Goal: Task Accomplishment & Management: Complete application form

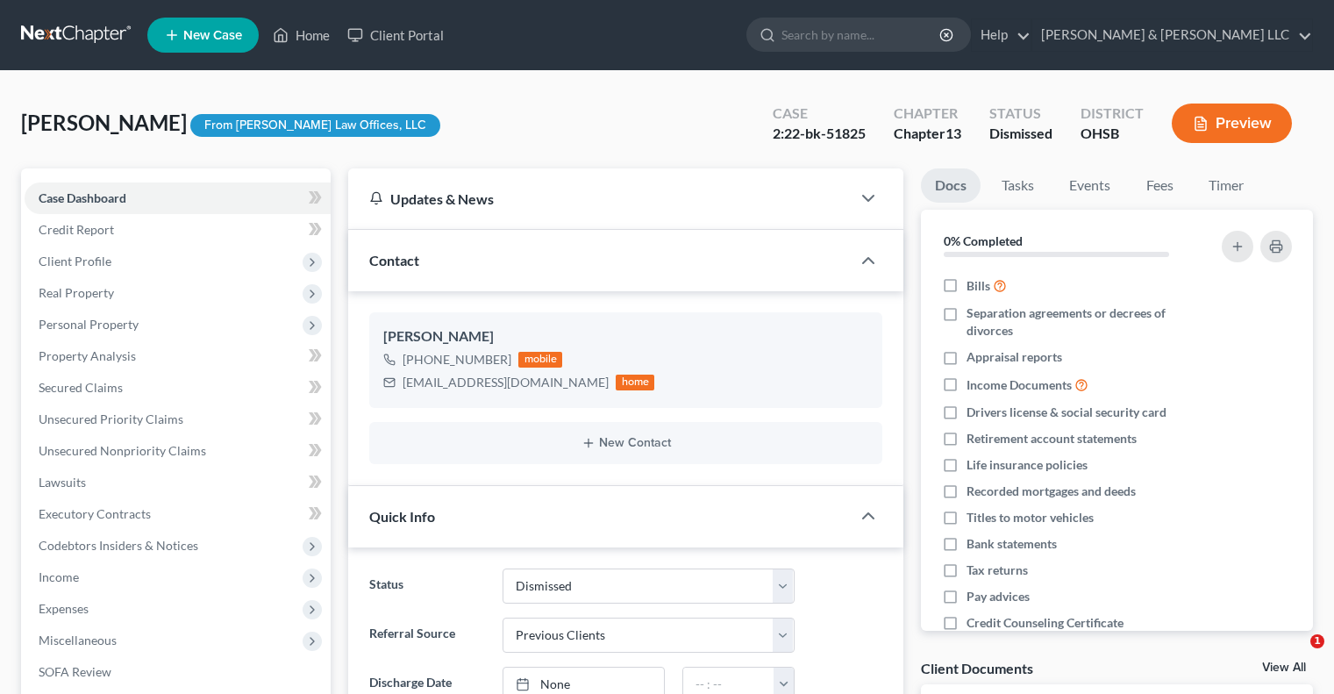
select select "2"
select select "1"
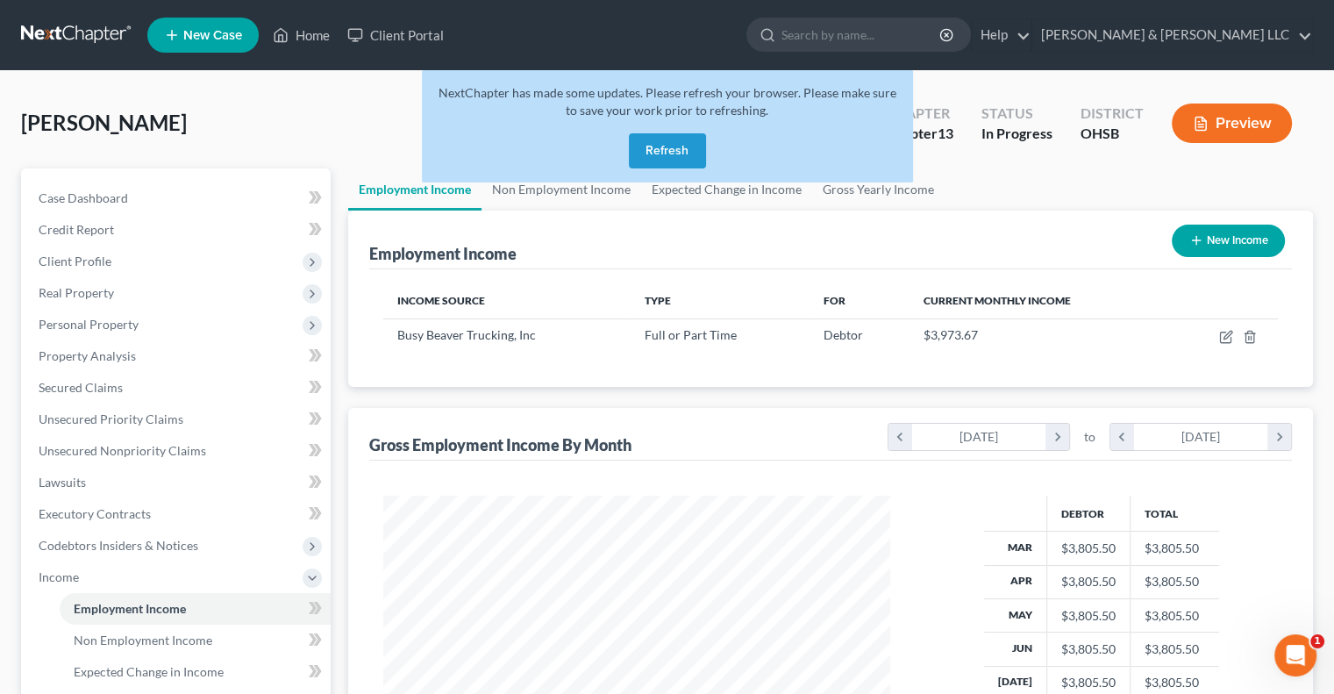
scroll to position [312, 541]
click at [645, 156] on button "Refresh" at bounding box center [667, 150] width 77 height 35
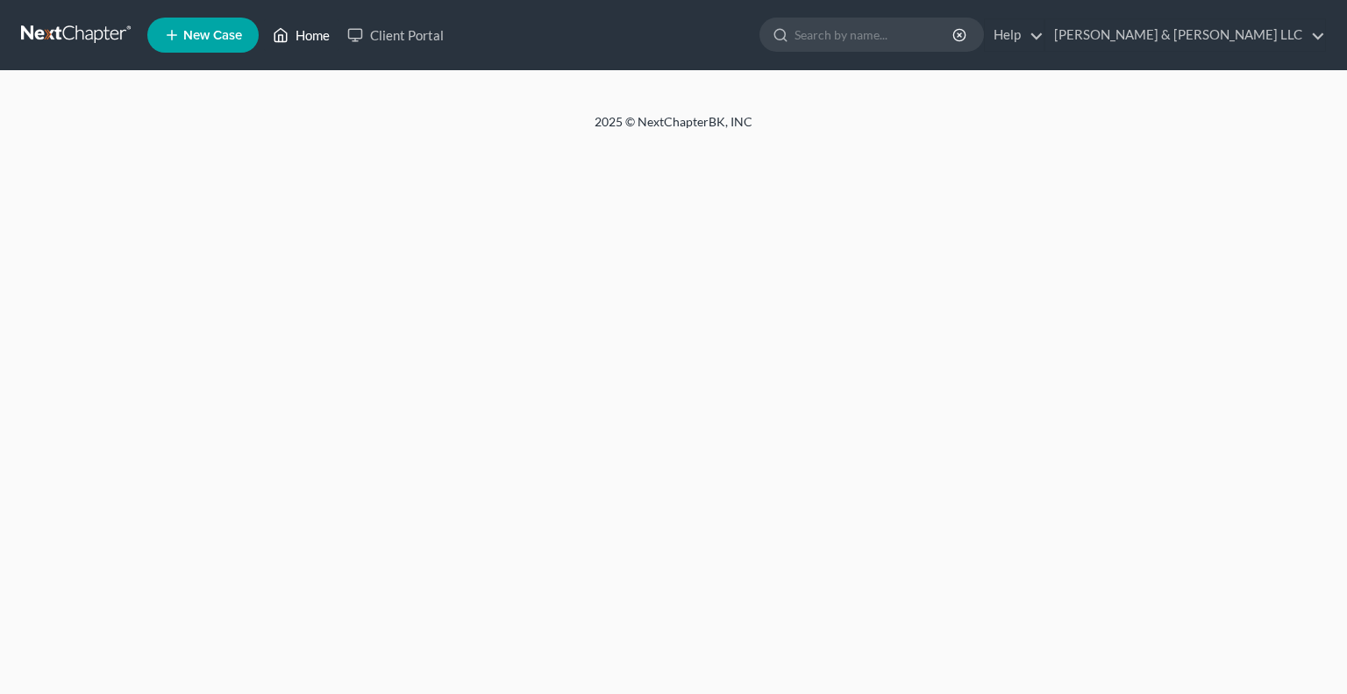
click at [310, 38] on link "Home" at bounding box center [301, 35] width 75 height 32
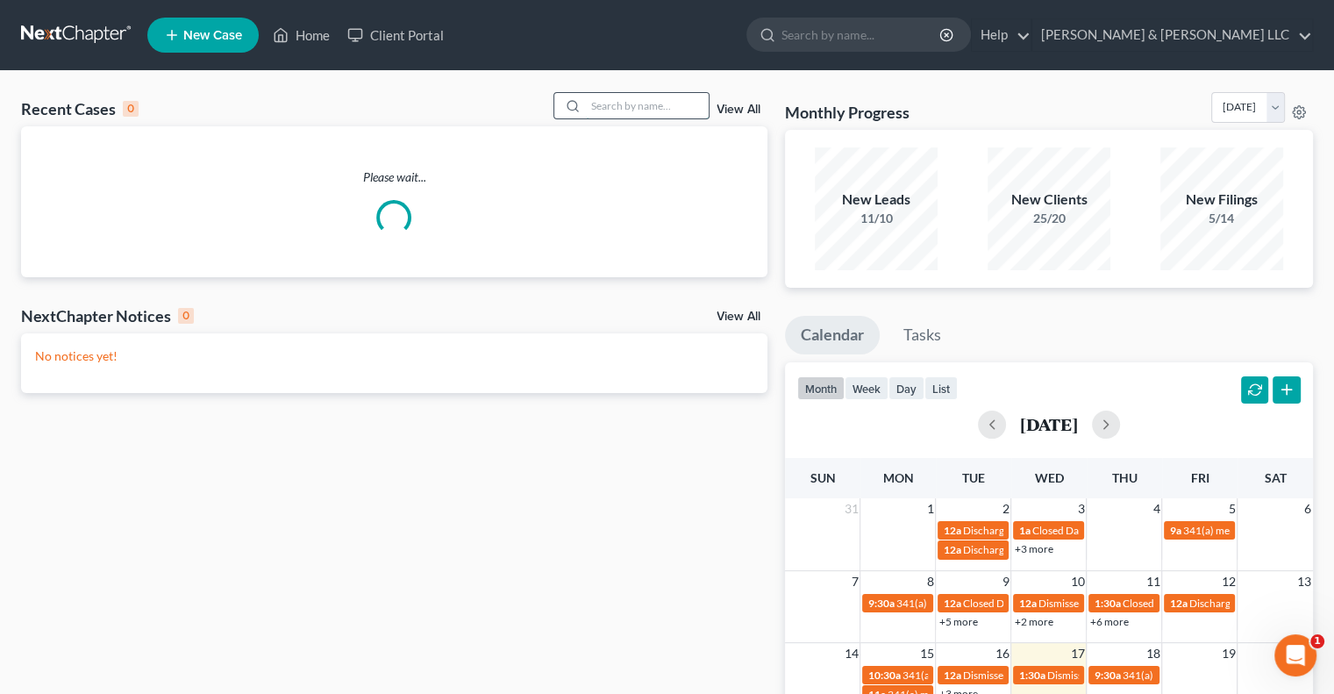
click at [665, 111] on input "search" at bounding box center [647, 105] width 123 height 25
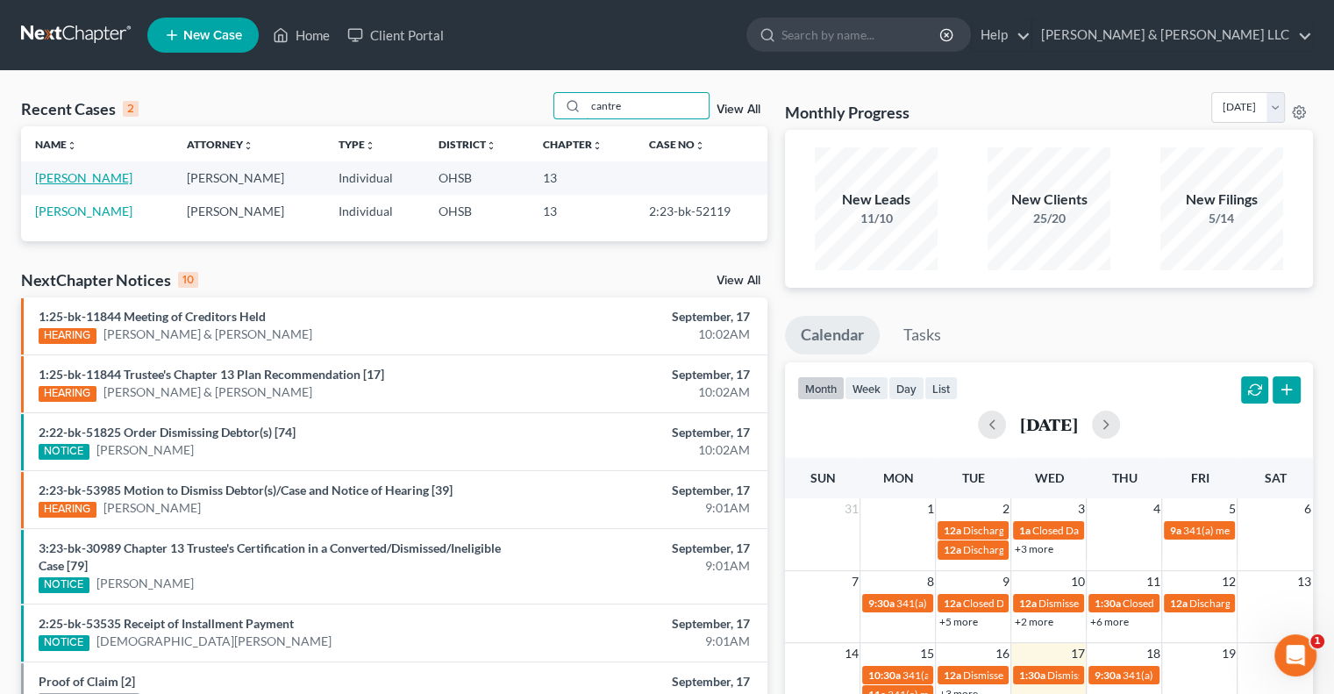
type input "cantre"
click at [109, 179] on link "[PERSON_NAME]" at bounding box center [83, 177] width 97 height 15
select select "4"
select select "6"
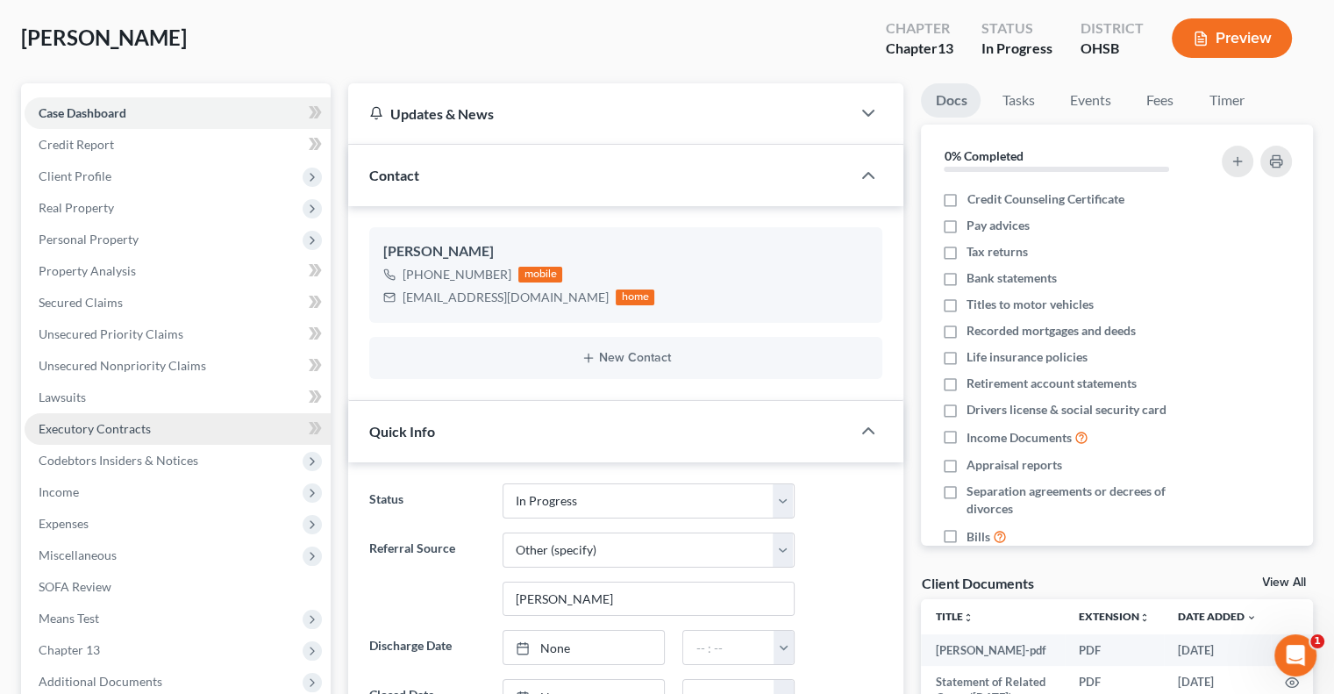
scroll to position [175, 0]
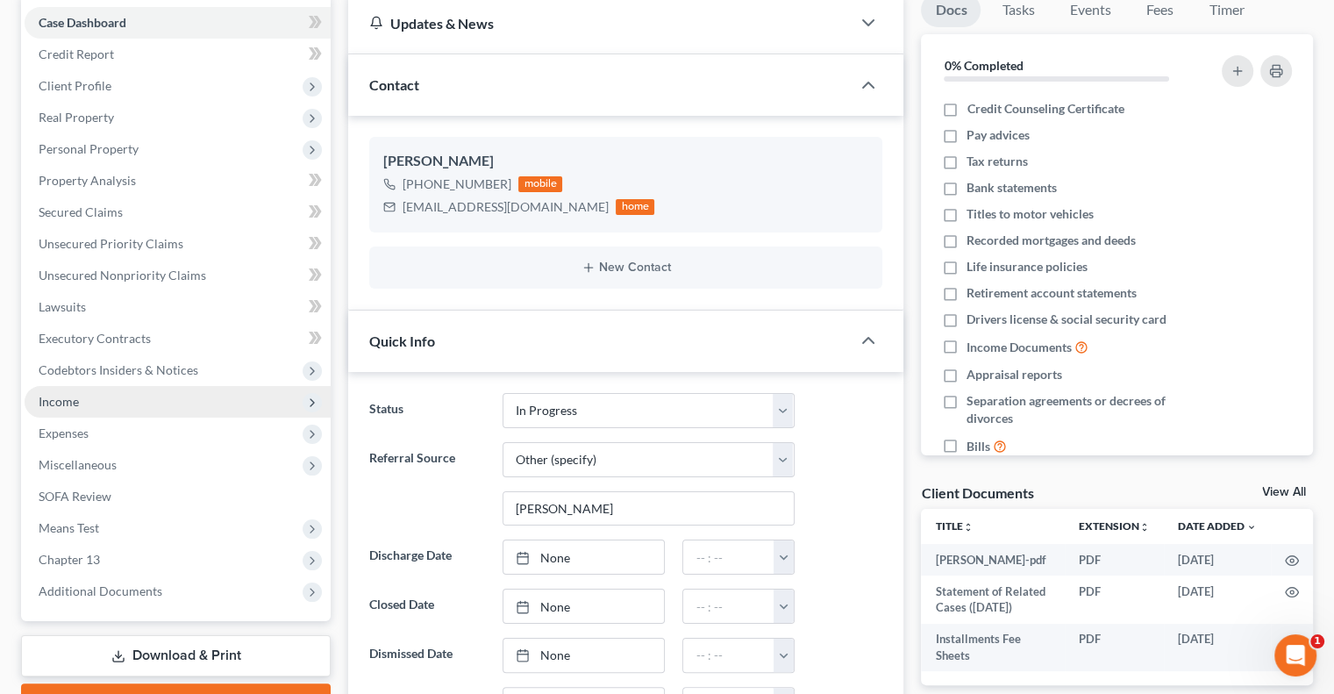
click at [101, 410] on span "Income" at bounding box center [178, 402] width 306 height 32
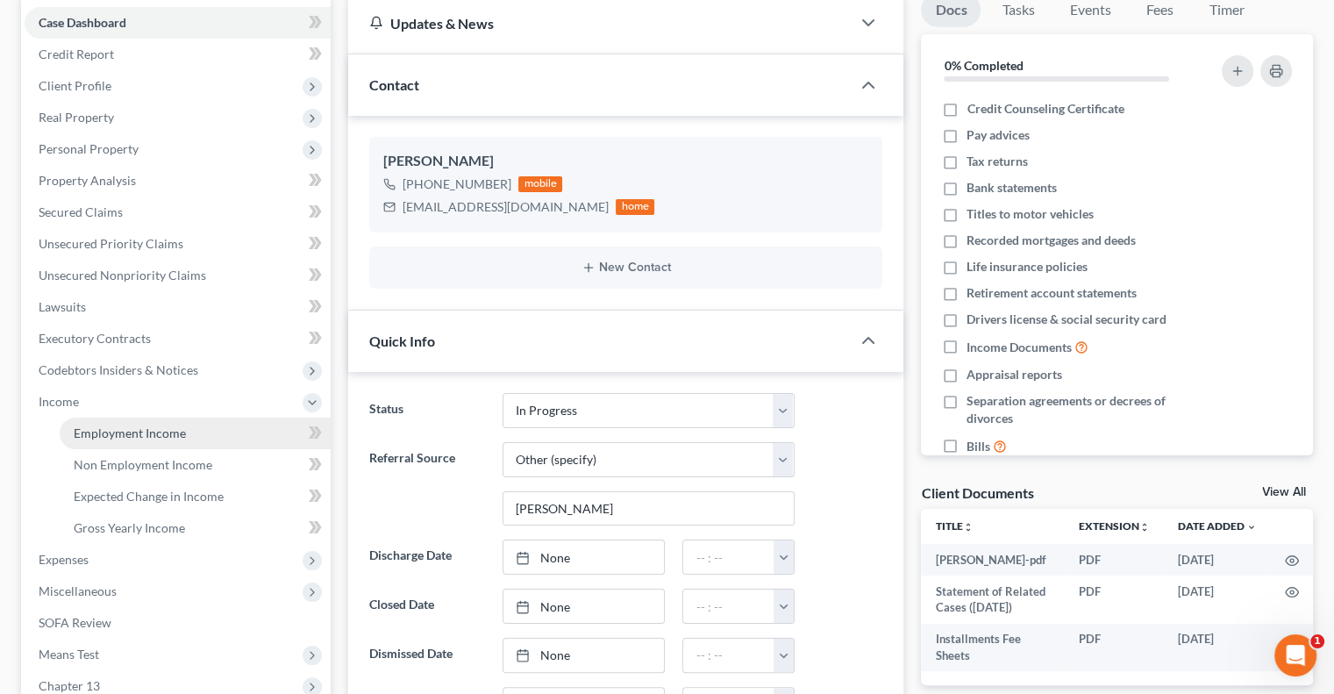
click at [112, 433] on span "Employment Income" at bounding box center [130, 432] width 112 height 15
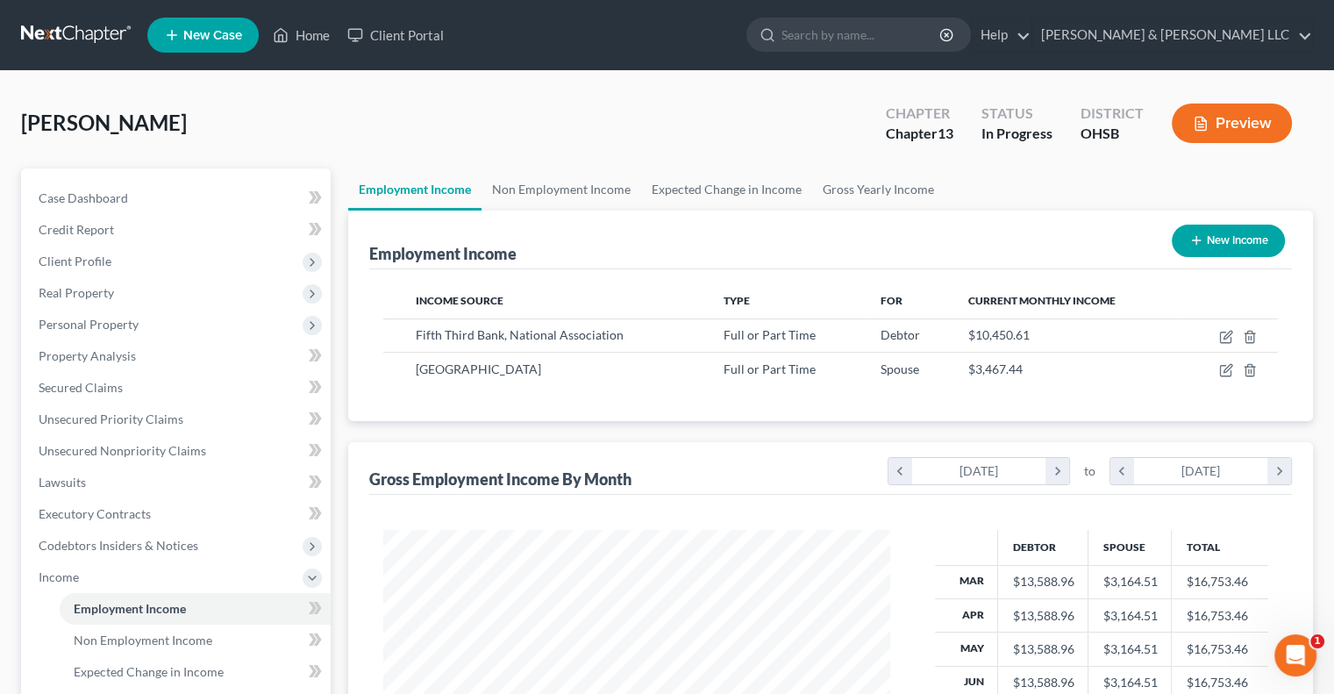
scroll to position [312, 541]
click at [534, 191] on link "Non Employment Income" at bounding box center [561, 189] width 160 height 42
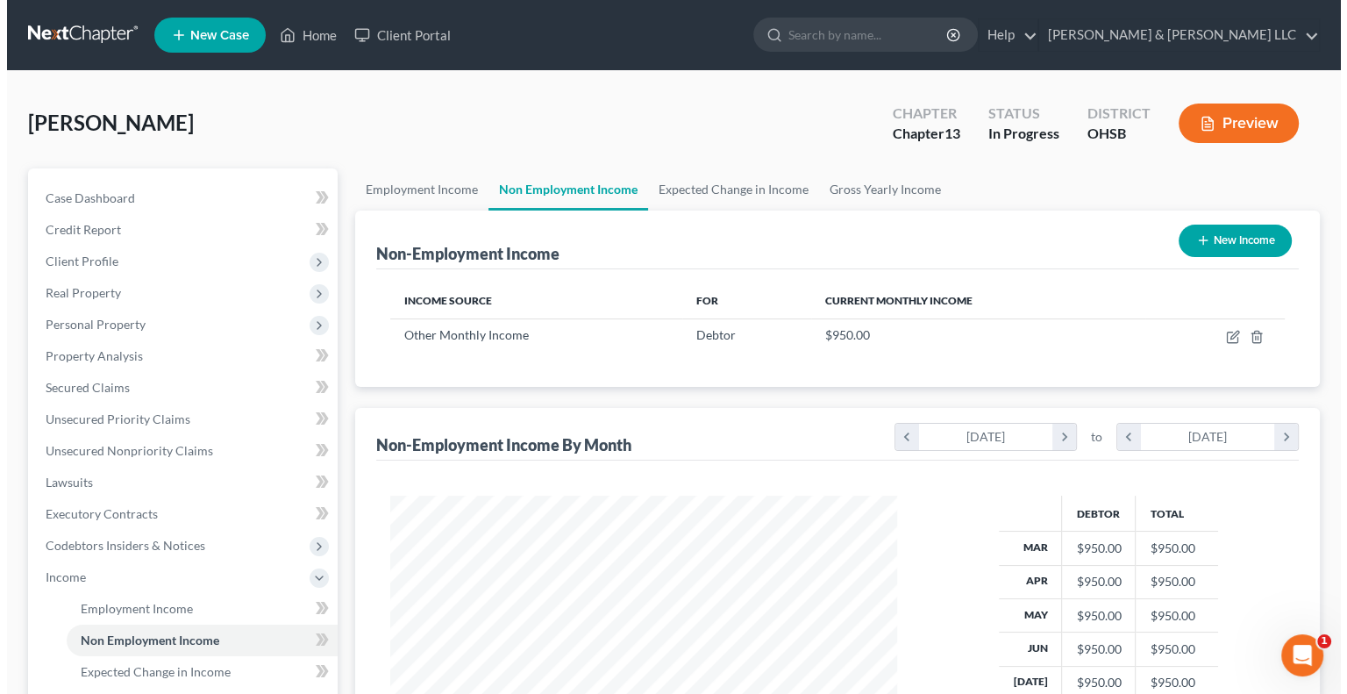
scroll to position [312, 541]
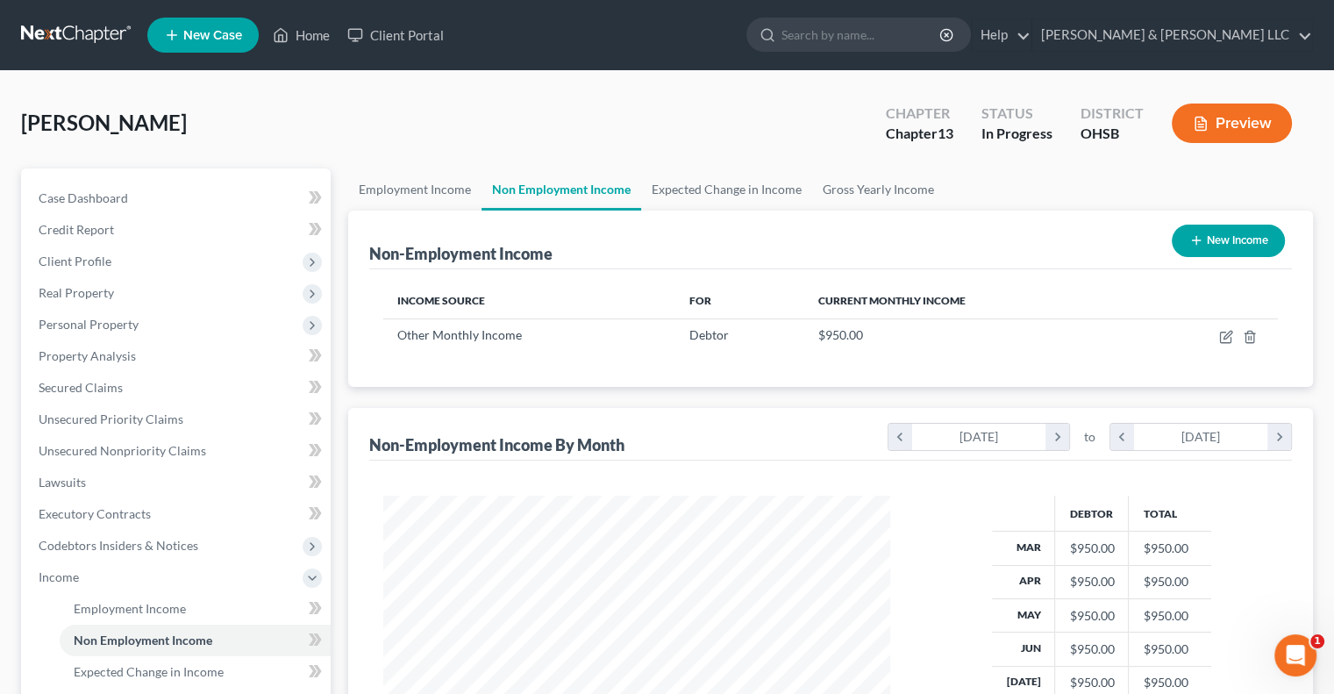
click at [1187, 248] on button "New Income" at bounding box center [1228, 241] width 113 height 32
select select "0"
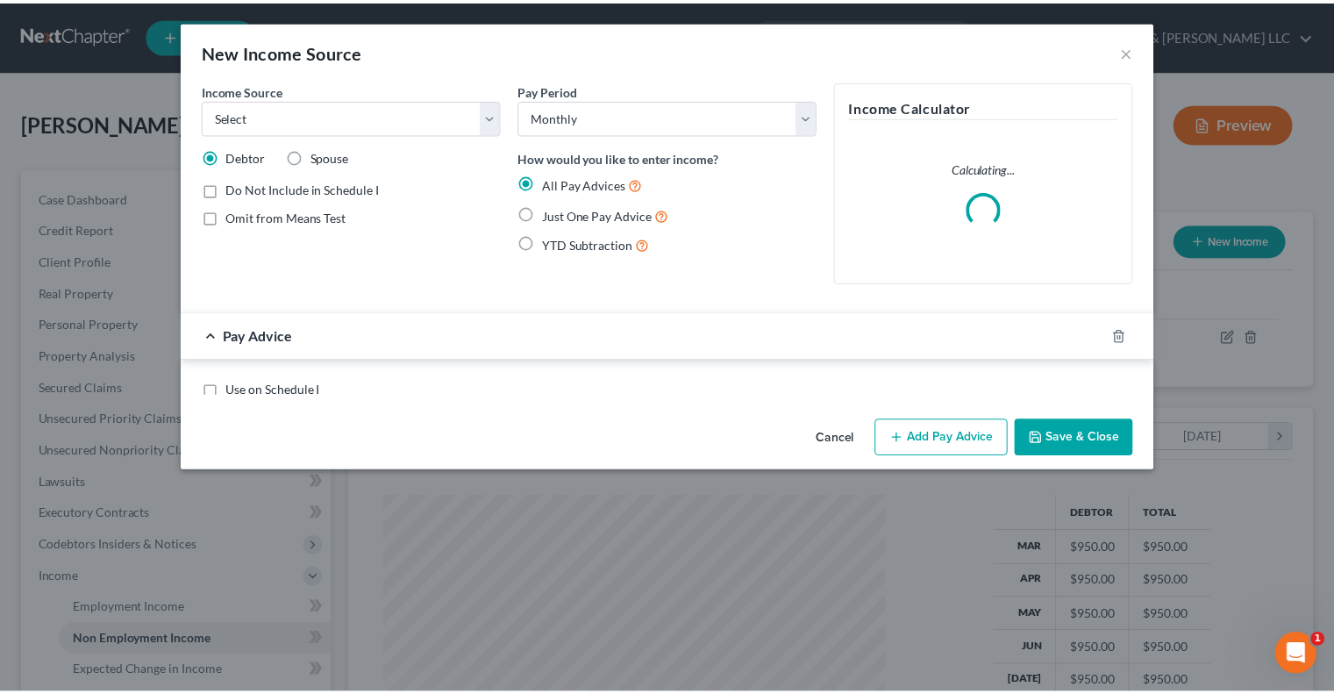
scroll to position [312, 547]
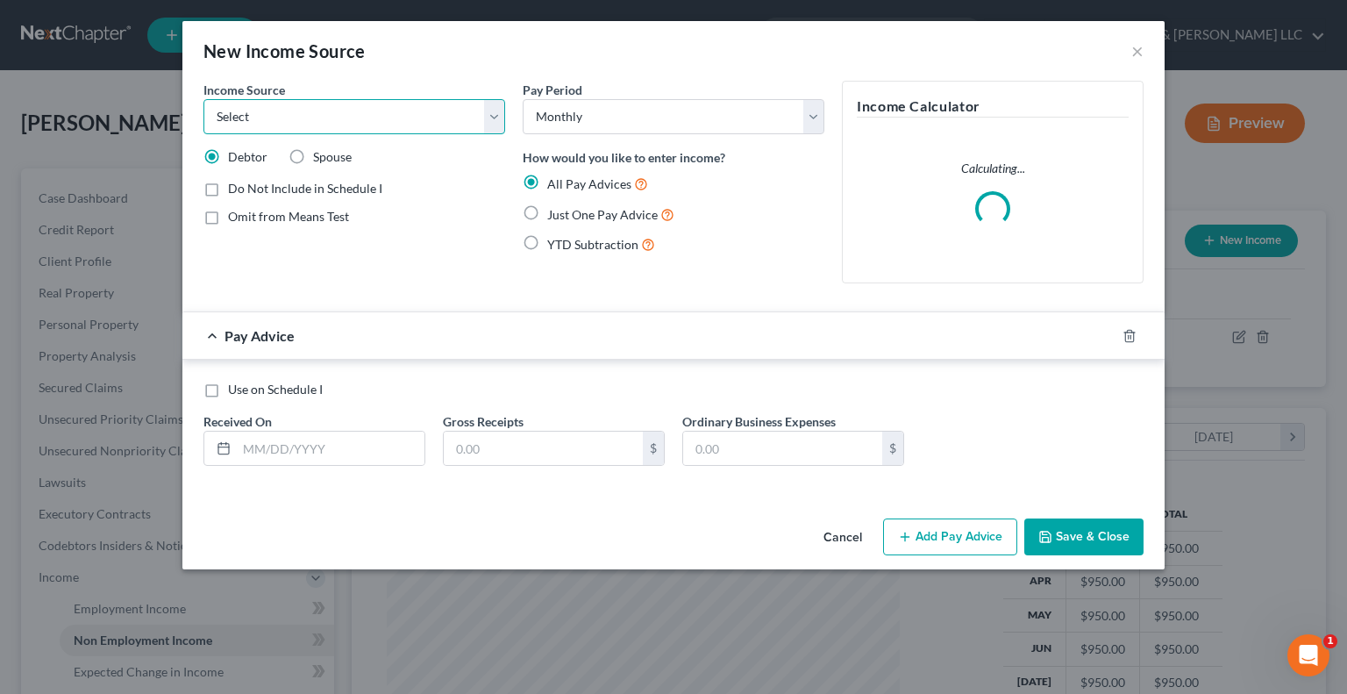
click at [338, 125] on select "Select Unemployment Disability (from employer) Pension Retirement Social Securi…" at bounding box center [354, 116] width 302 height 35
select select "13"
click at [203, 99] on select "Select Unemployment Disability (from employer) Pension Retirement Social Securi…" at bounding box center [354, 116] width 302 height 35
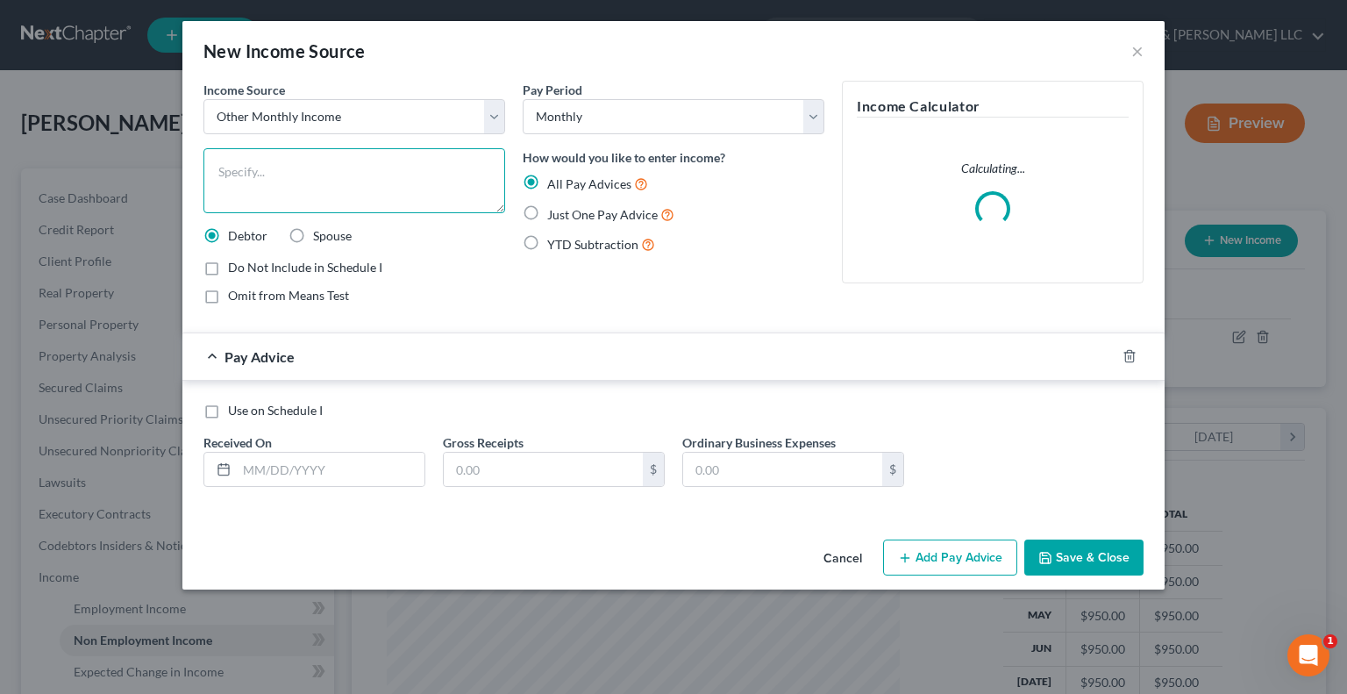
click at [289, 175] on textarea at bounding box center [354, 180] width 302 height 65
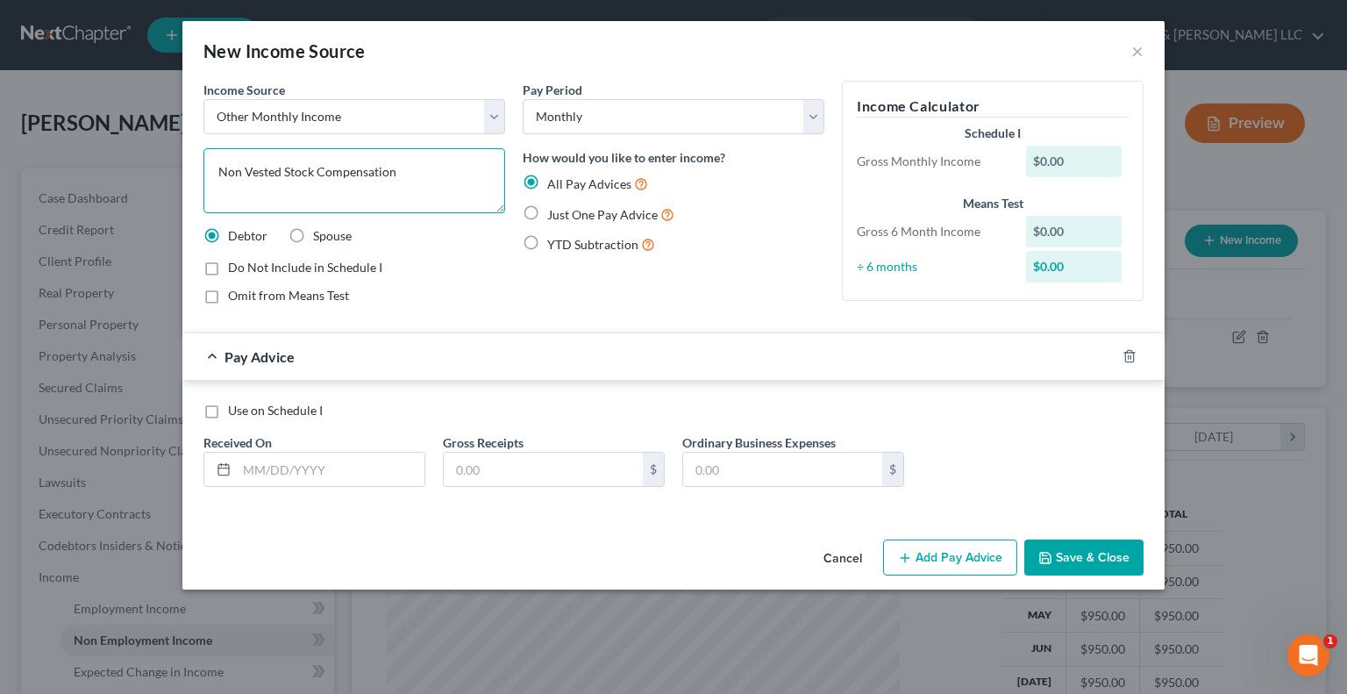
click at [211, 169] on textarea "Non Vested Stock Compensation" at bounding box center [354, 180] width 302 height 65
drag, startPoint x: 217, startPoint y: 169, endPoint x: 281, endPoint y: 168, distance: 64.0
click at [281, 168] on textarea "Non Vested Stock Compensation" at bounding box center [354, 180] width 302 height 65
type textarea "Restricted Stock Compensation"
click at [228, 297] on label "Omit from Means Test" at bounding box center [288, 296] width 121 height 18
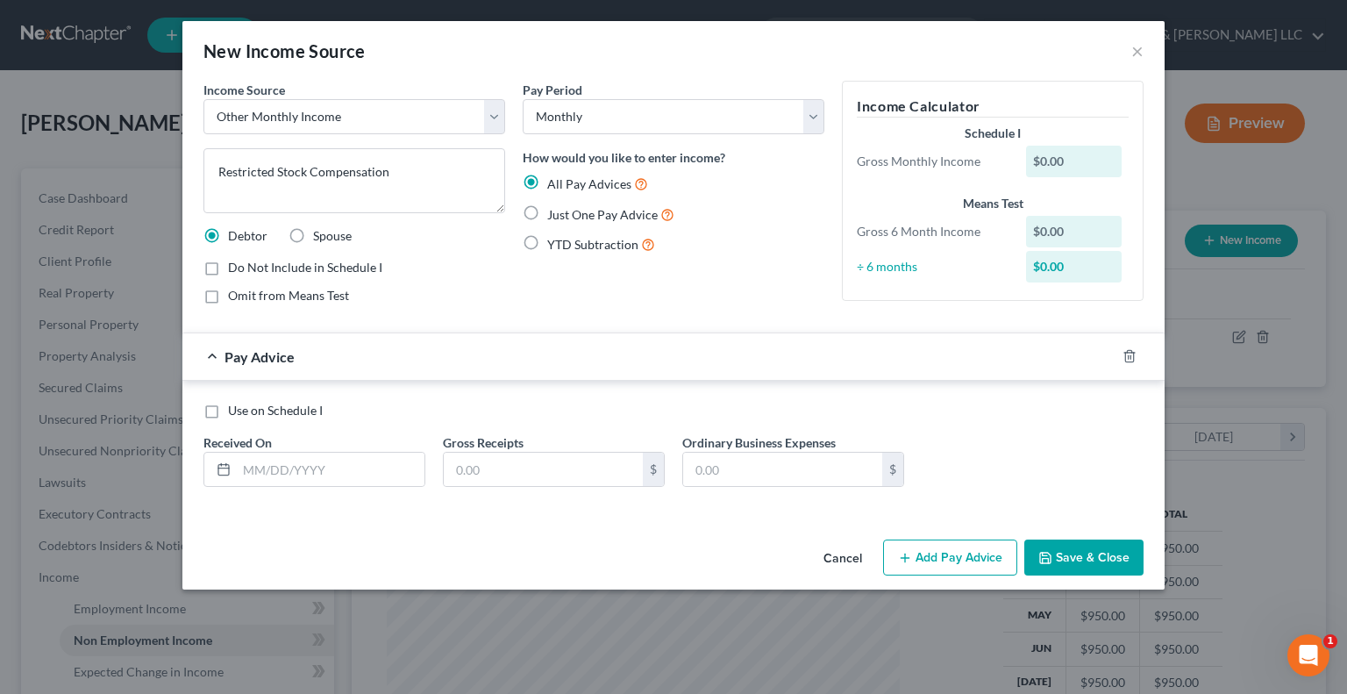
click at [235, 297] on input "Omit from Means Test" at bounding box center [240, 292] width 11 height 11
checkbox input "true"
click at [547, 210] on label "Just One Pay Advice" at bounding box center [610, 214] width 127 height 20
click at [554, 210] on input "Just One Pay Advice" at bounding box center [559, 209] width 11 height 11
radio input "true"
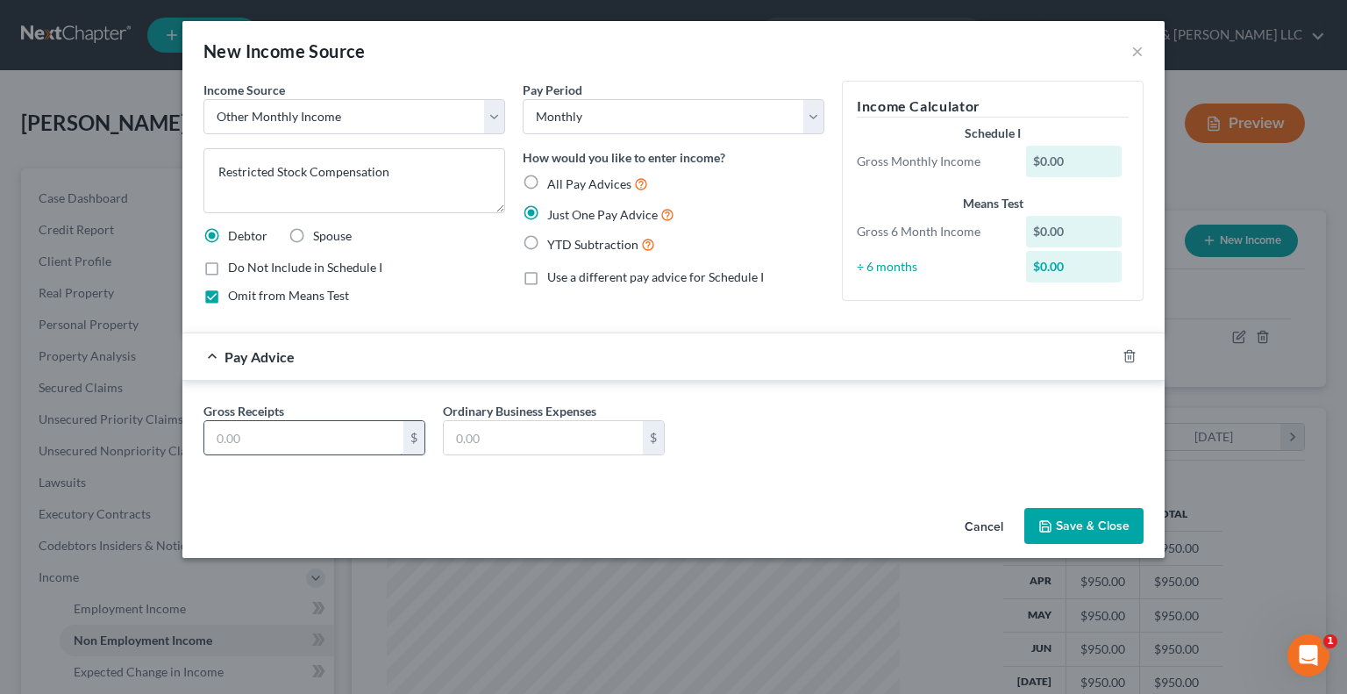
click at [284, 433] on input "text" at bounding box center [303, 437] width 199 height 33
type input "1,500"
click at [1072, 525] on button "Save & Close" at bounding box center [1083, 526] width 119 height 37
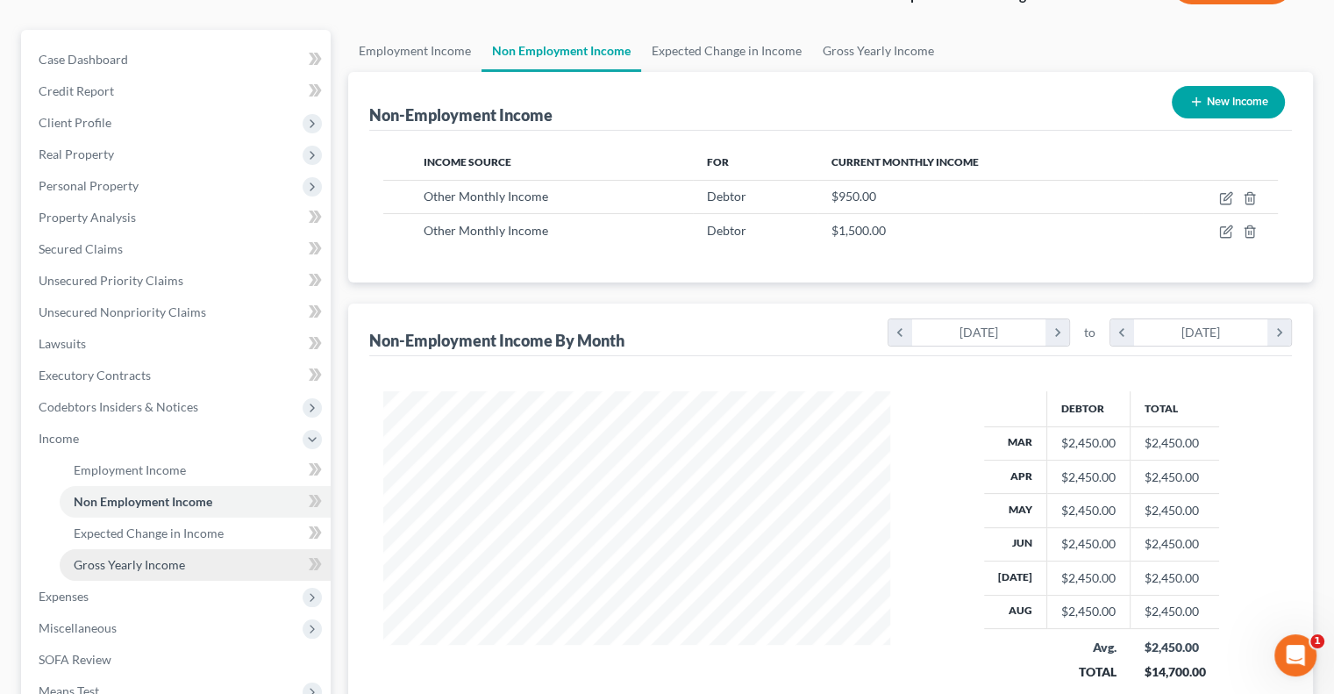
scroll to position [175, 0]
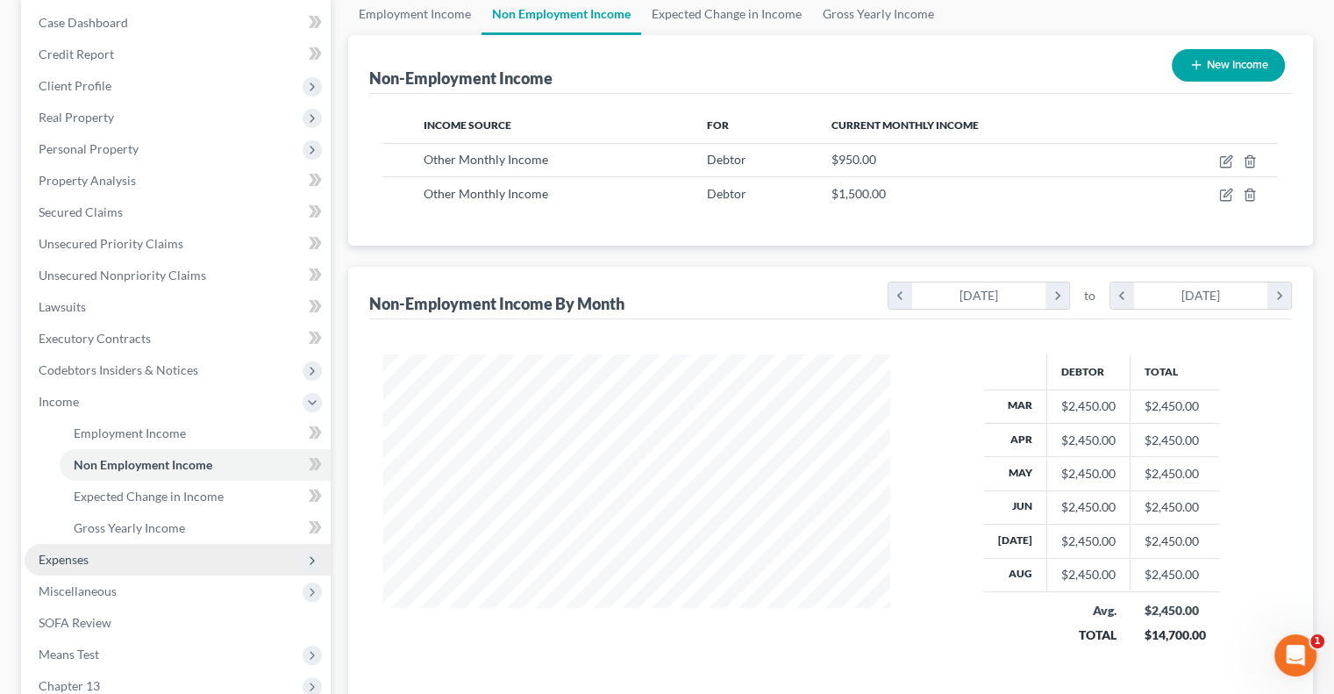
click at [114, 550] on span "Expenses" at bounding box center [178, 560] width 306 height 32
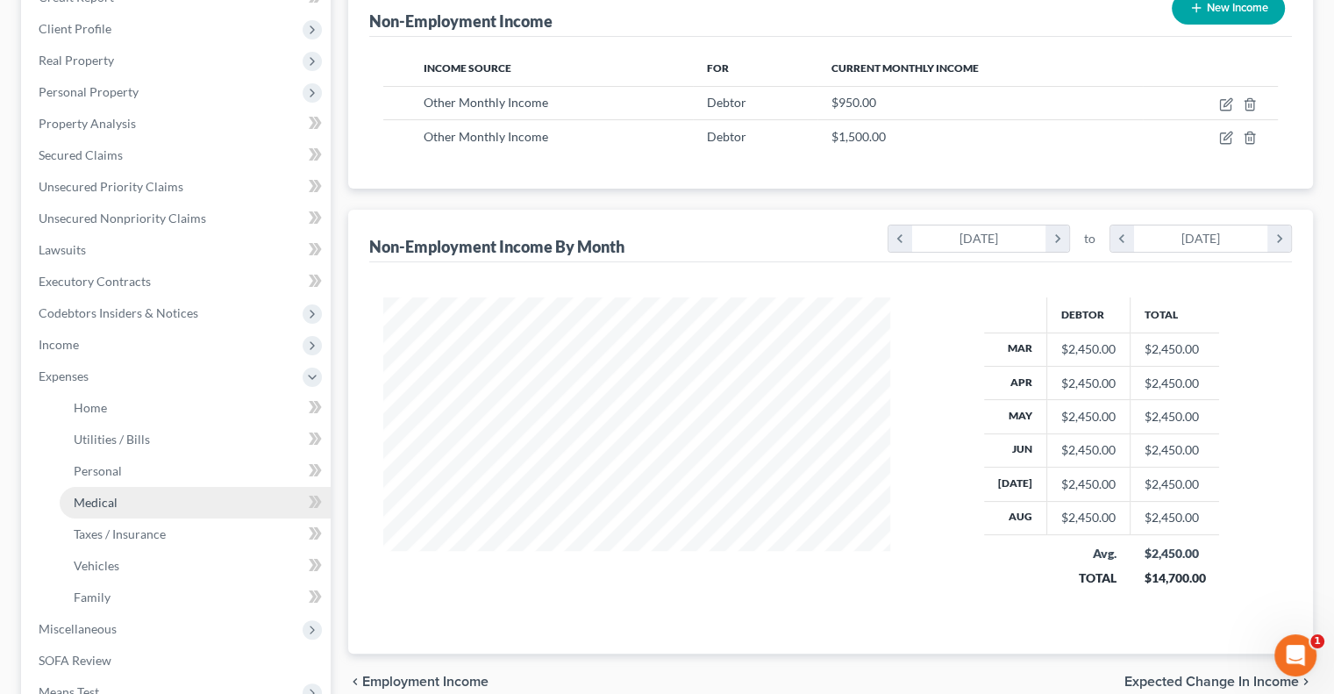
scroll to position [263, 0]
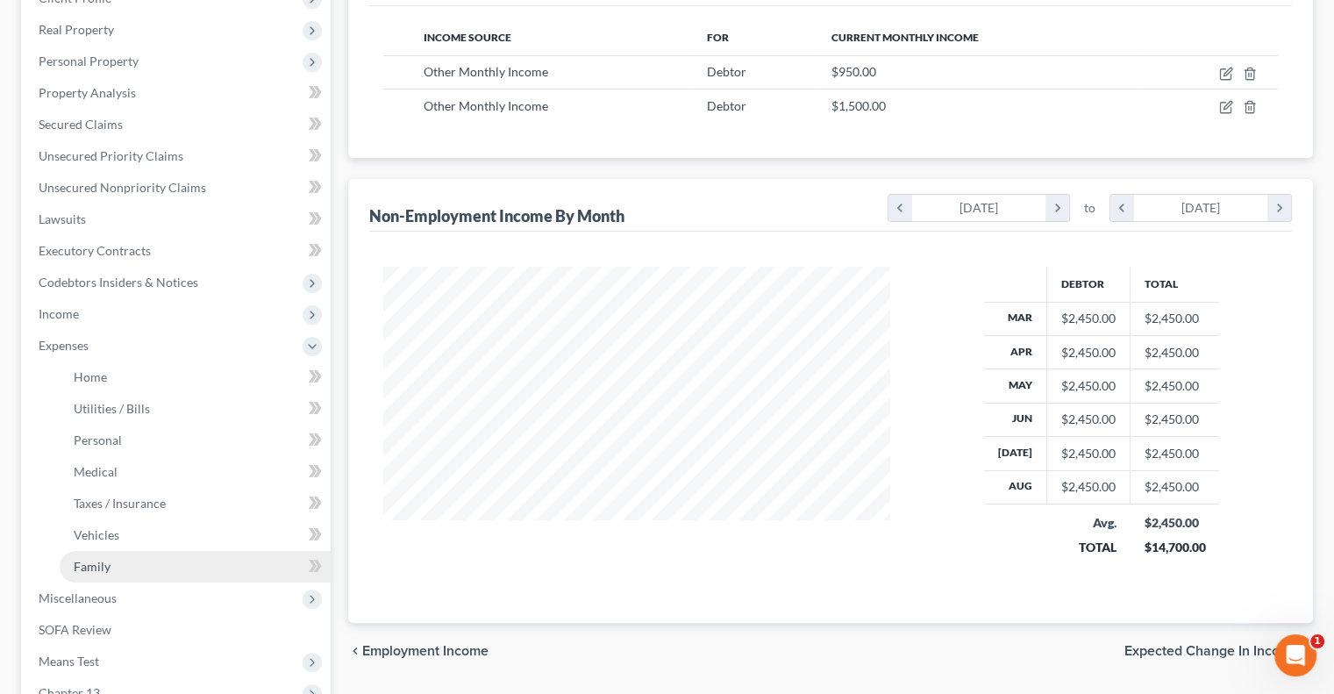
click at [117, 567] on link "Family" at bounding box center [195, 567] width 271 height 32
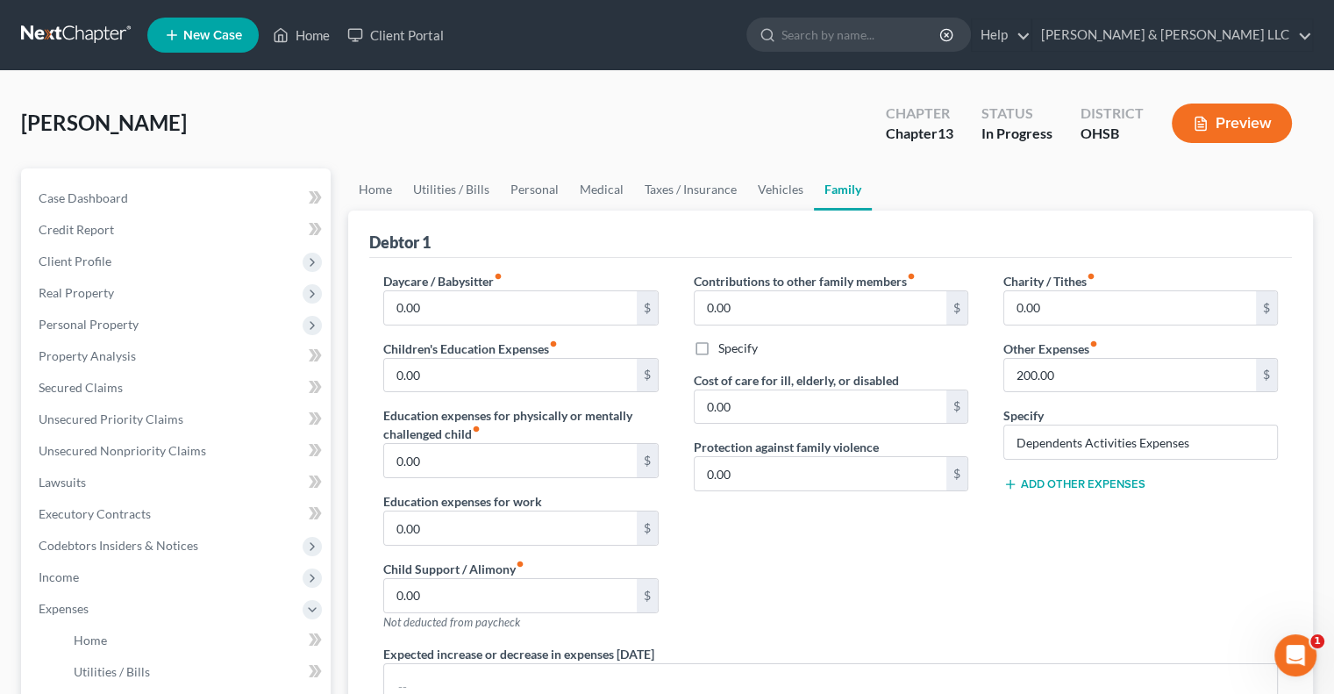
click at [1076, 486] on button "Add Other Expenses" at bounding box center [1074, 484] width 142 height 14
click at [1054, 508] on input "0.00" at bounding box center [1130, 509] width 252 height 33
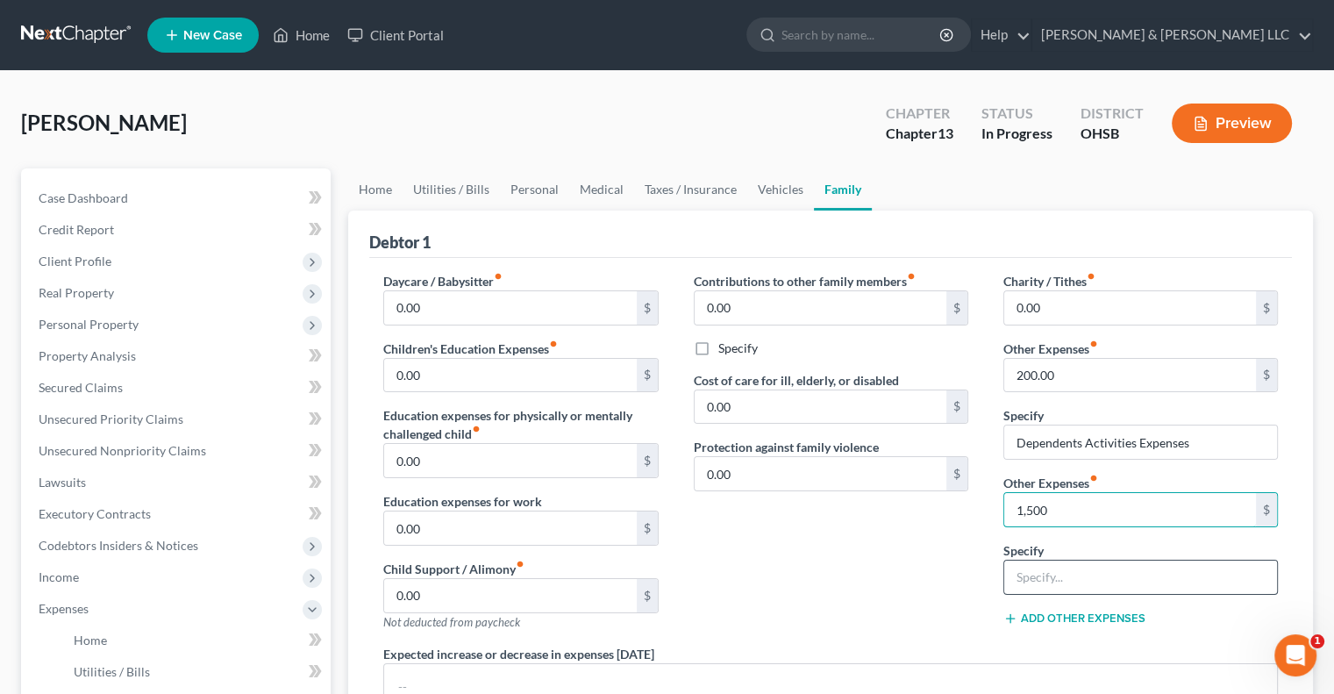
type input "1,500"
click at [1069, 580] on input "text" at bounding box center [1140, 576] width 273 height 33
type input "M"
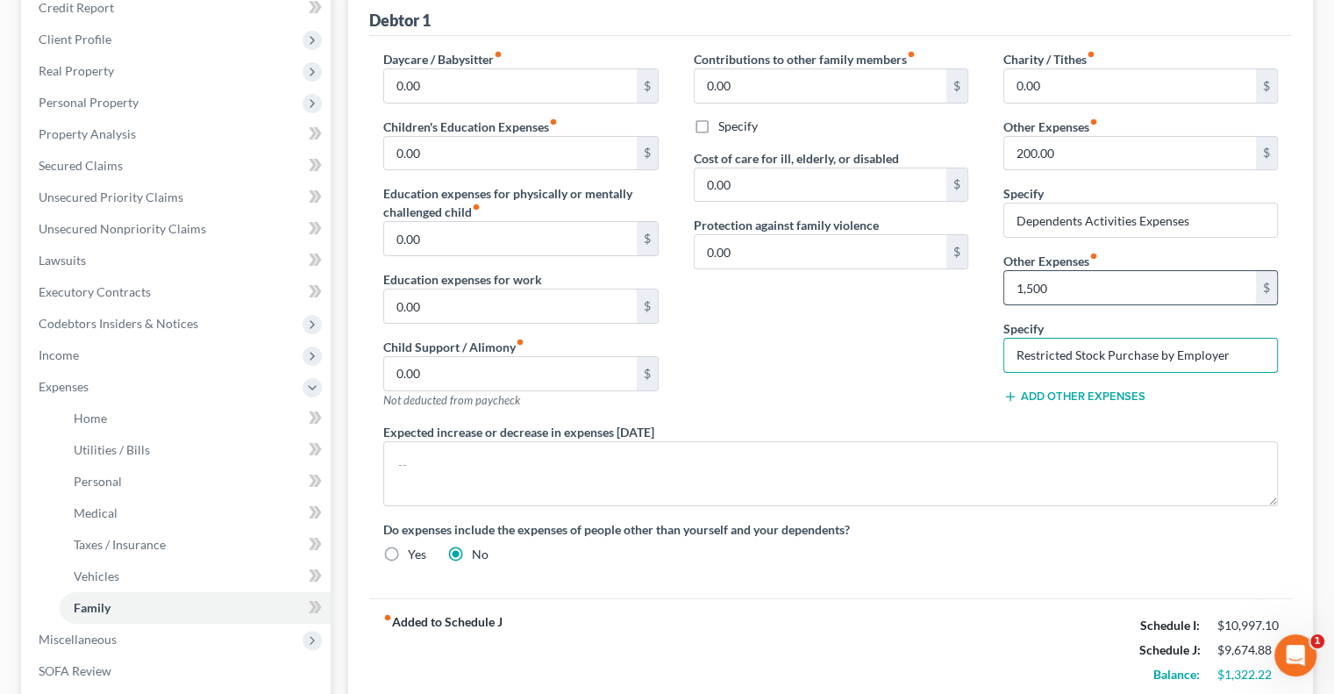
scroll to position [263, 0]
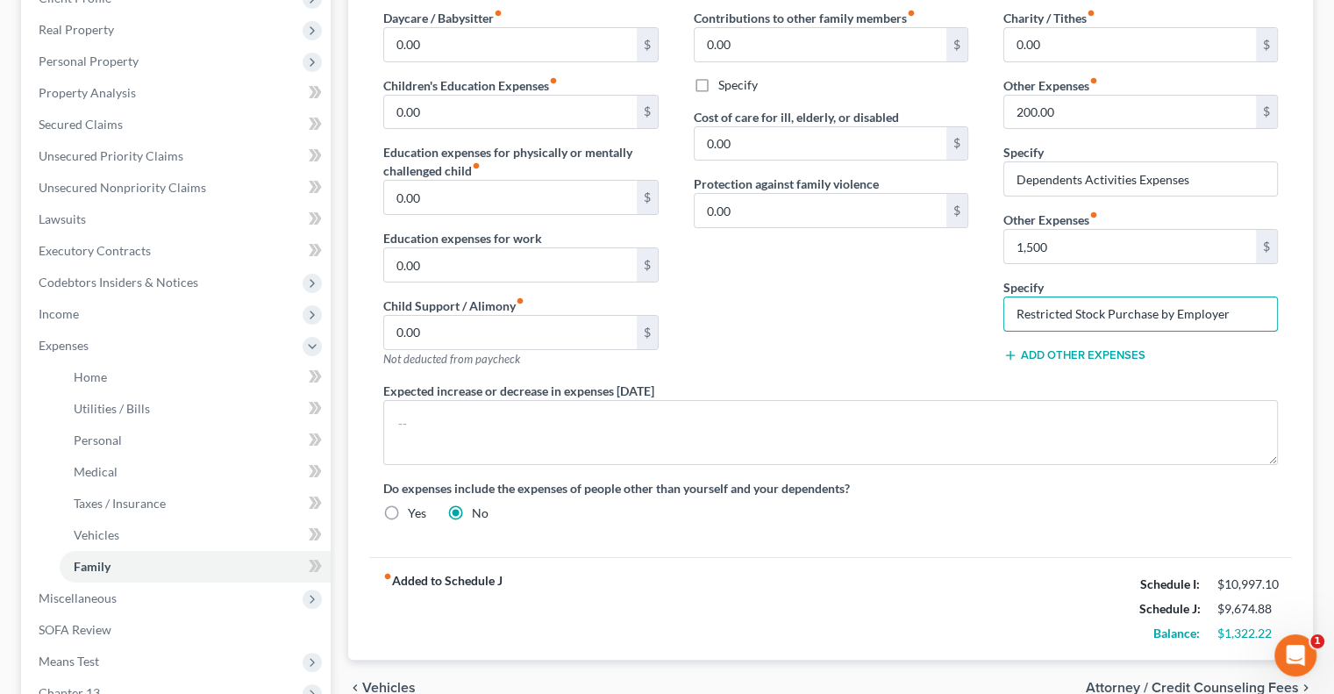
type input "Restricted Stock Purchase by Employer"
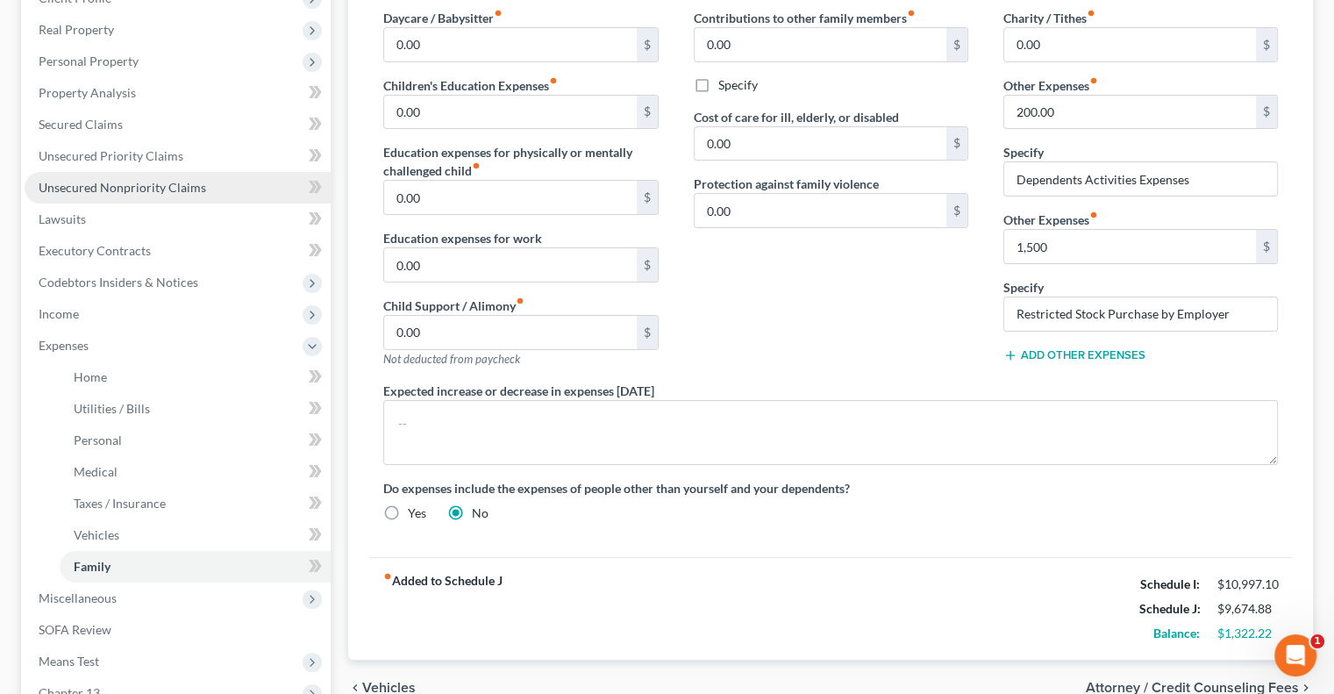
click at [106, 192] on span "Unsecured Nonpriority Claims" at bounding box center [123, 187] width 168 height 15
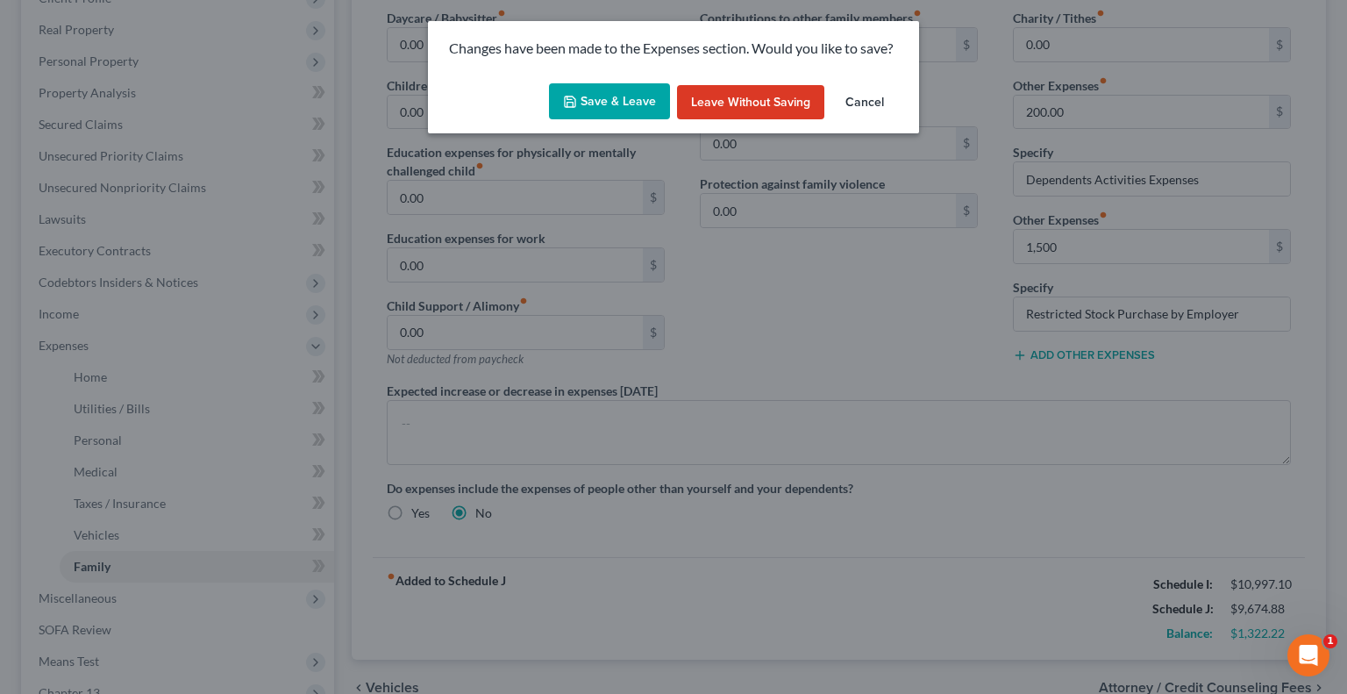
click at [582, 101] on button "Save & Leave" at bounding box center [609, 101] width 121 height 37
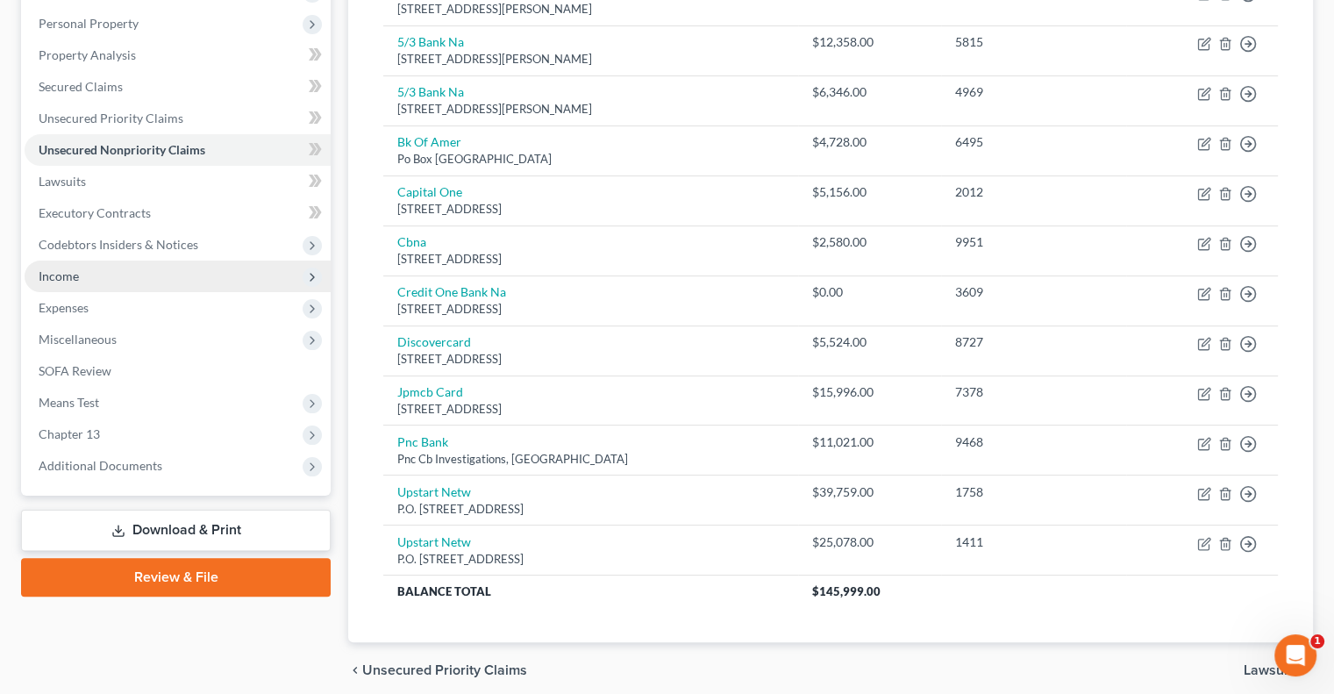
scroll to position [105, 0]
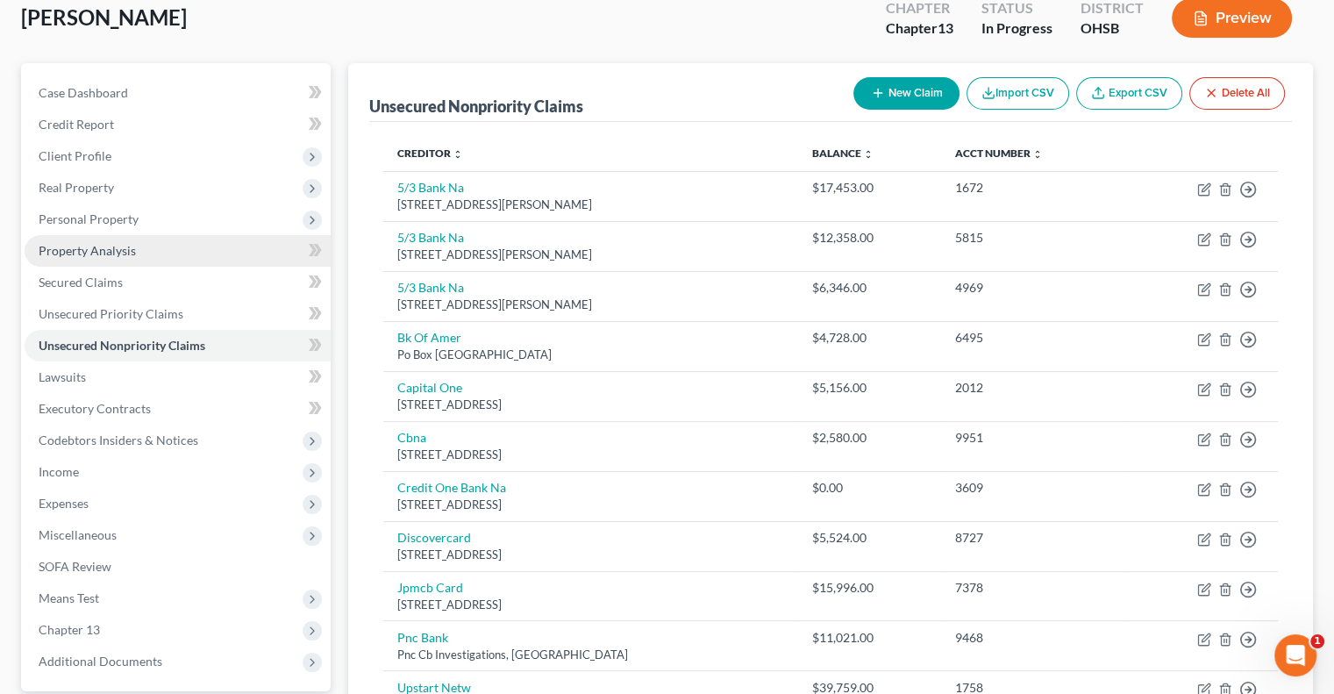
click at [146, 239] on link "Property Analysis" at bounding box center [178, 251] width 306 height 32
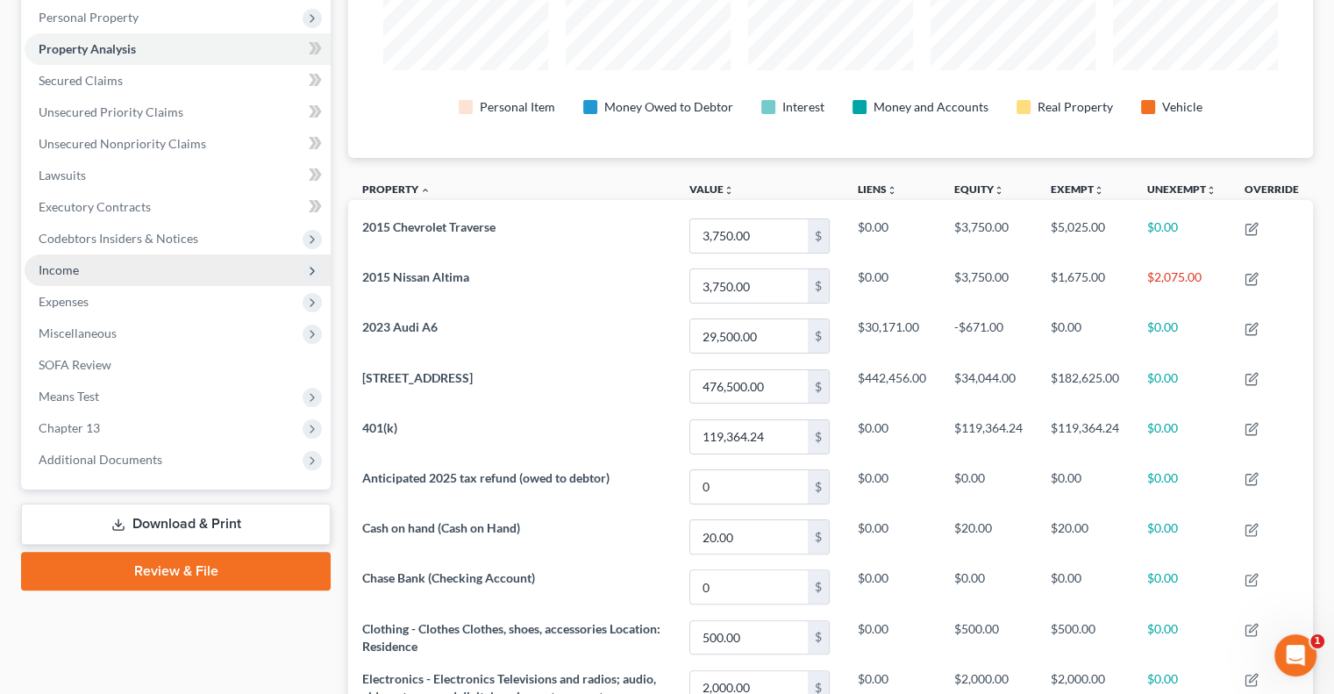
scroll to position [351, 0]
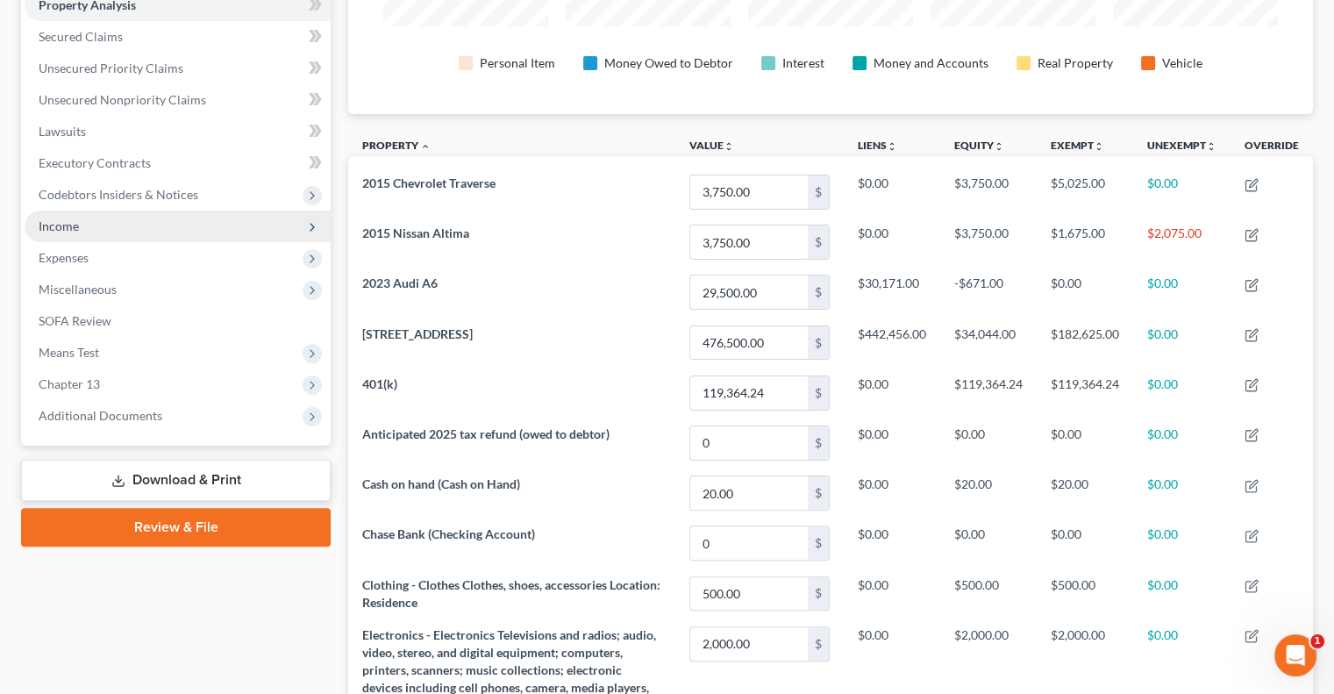
click at [68, 225] on span "Income" at bounding box center [59, 225] width 40 height 15
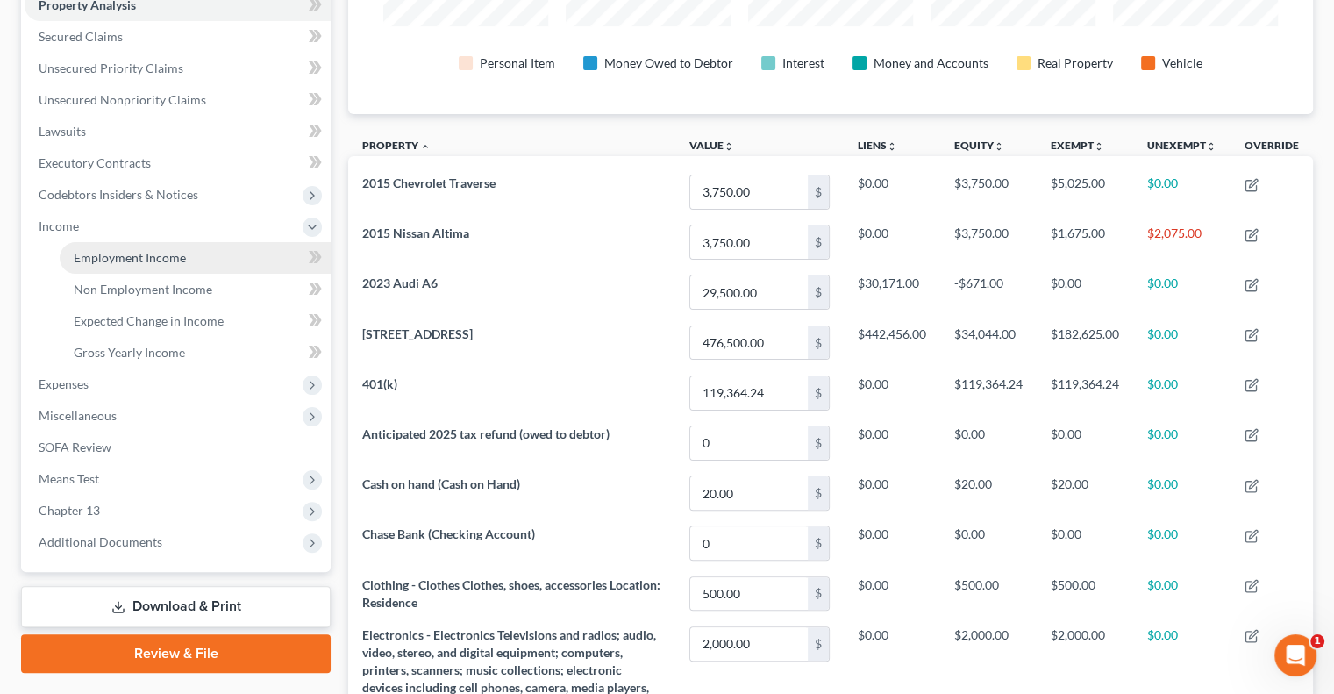
click at [88, 253] on span "Employment Income" at bounding box center [130, 257] width 112 height 15
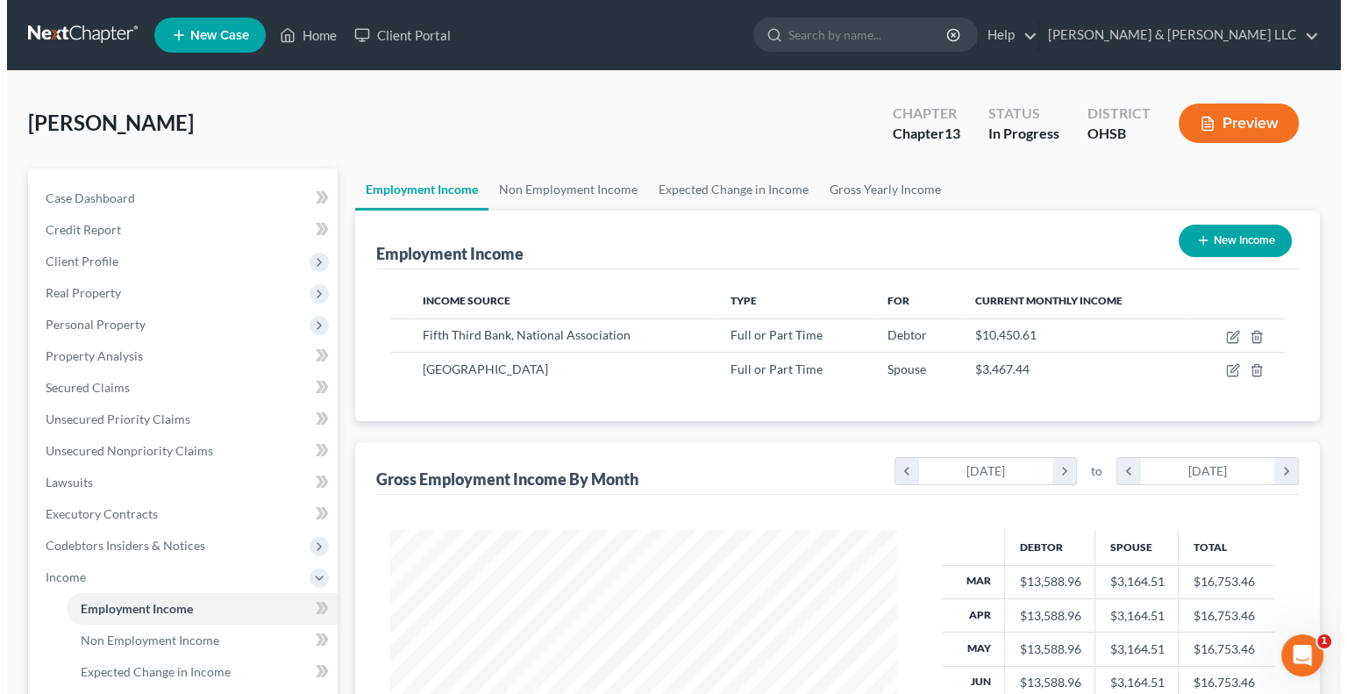
scroll to position [312, 541]
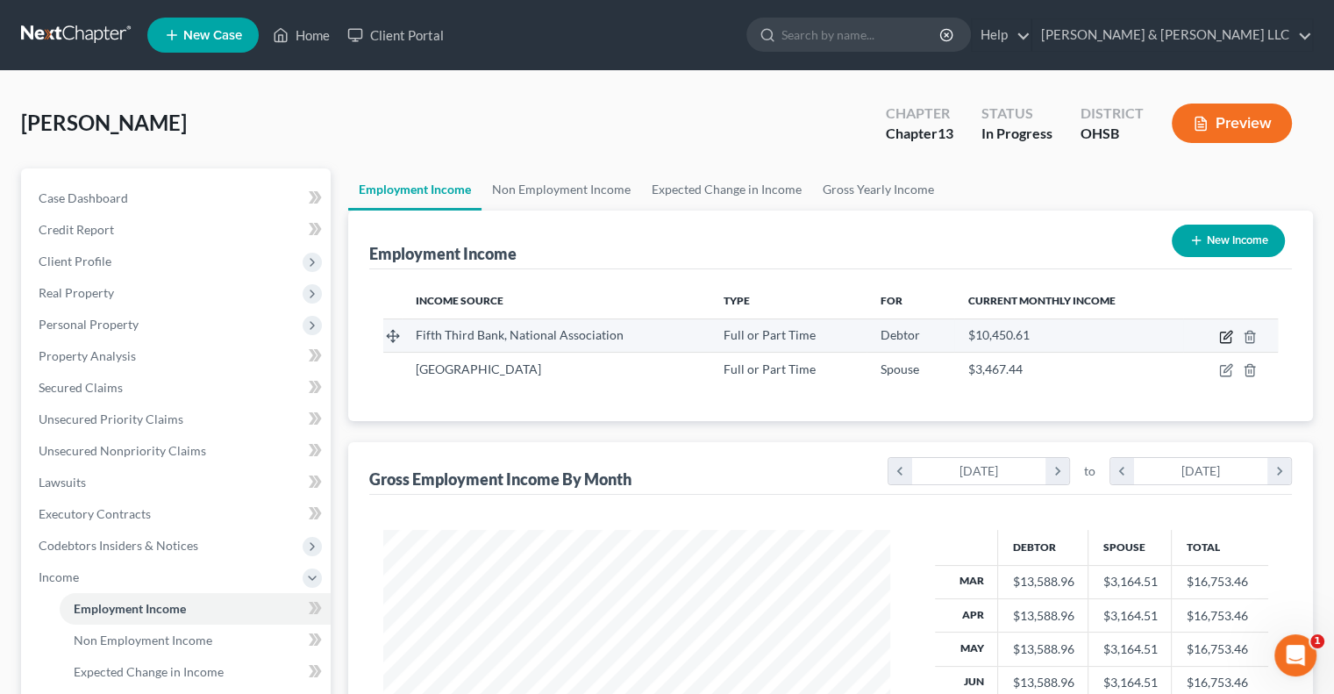
click at [1226, 336] on icon "button" at bounding box center [1226, 337] width 14 height 14
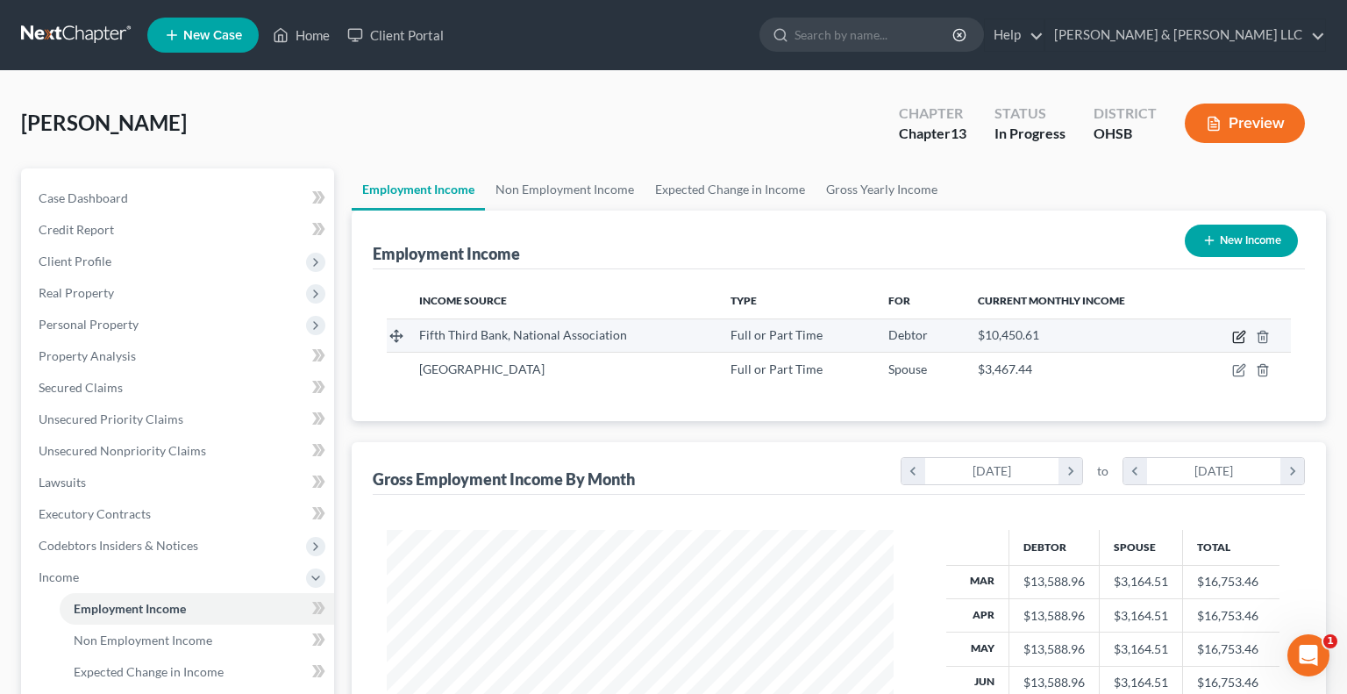
select select "0"
select select "36"
select select "2"
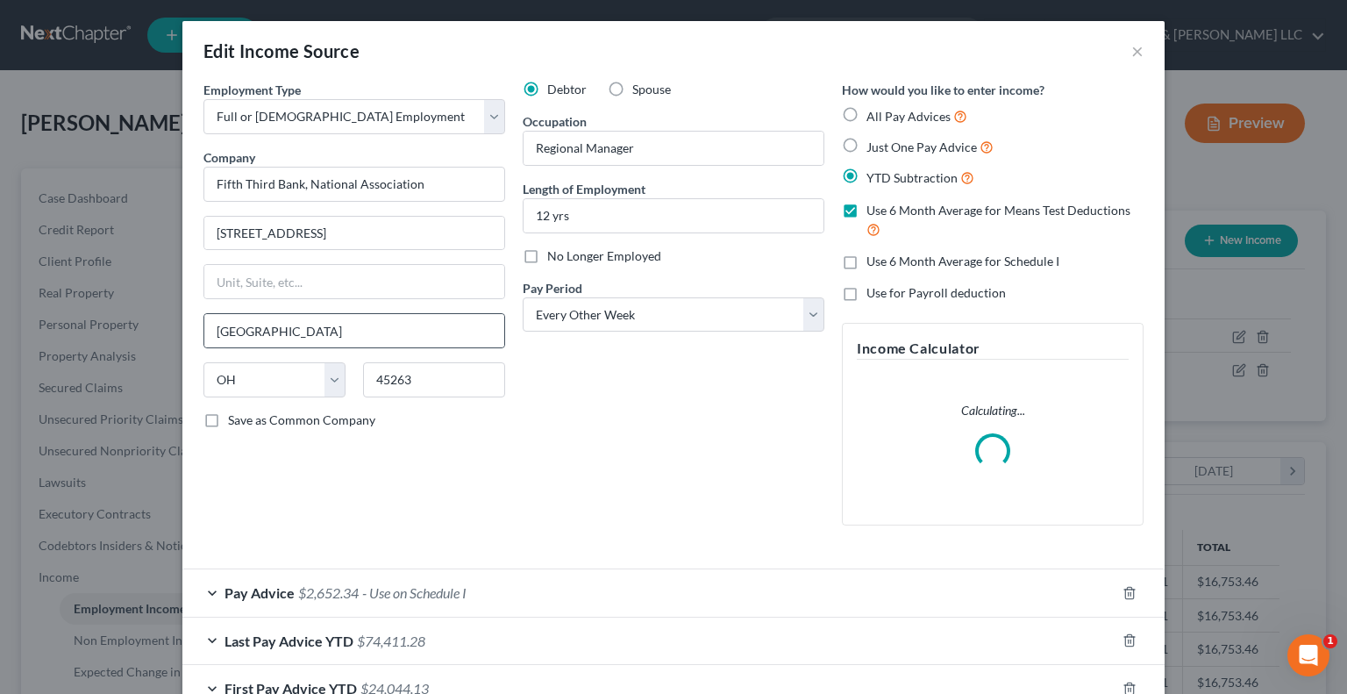
scroll to position [113, 0]
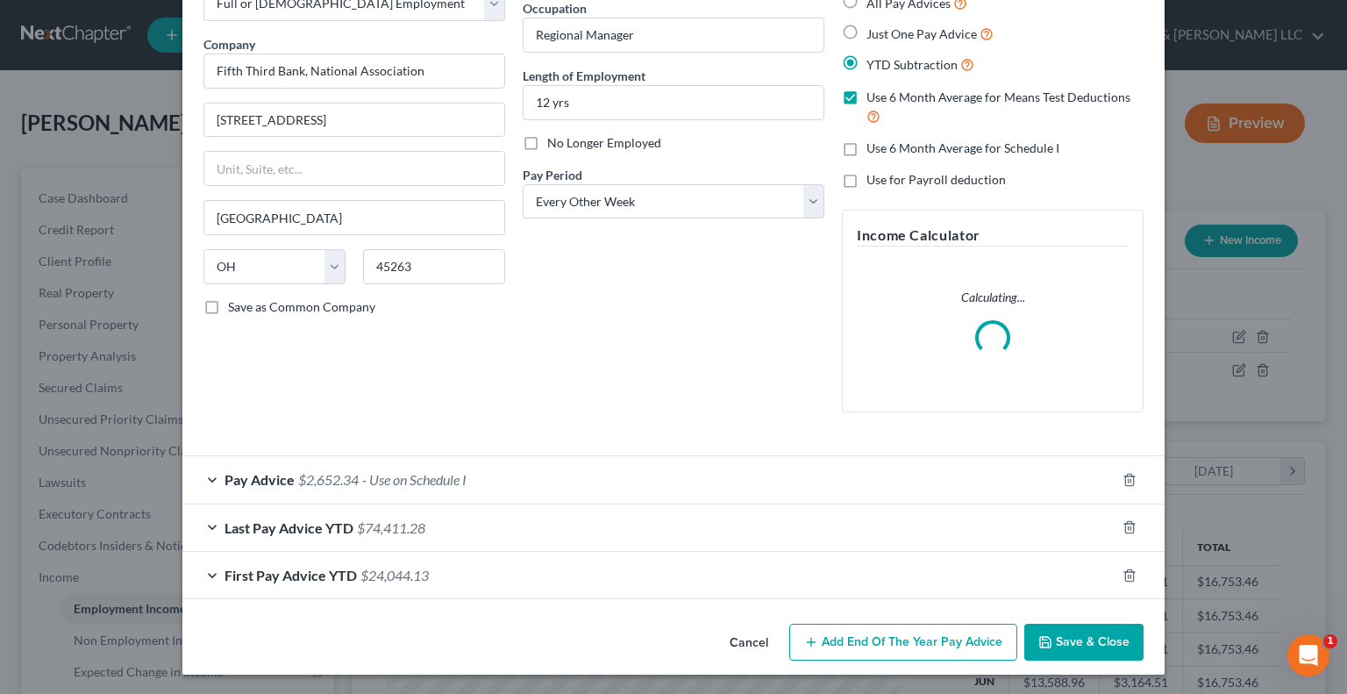
click at [208, 477] on div "Pay Advice $2,652.34 - Use on Schedule I" at bounding box center [648, 479] width 933 height 46
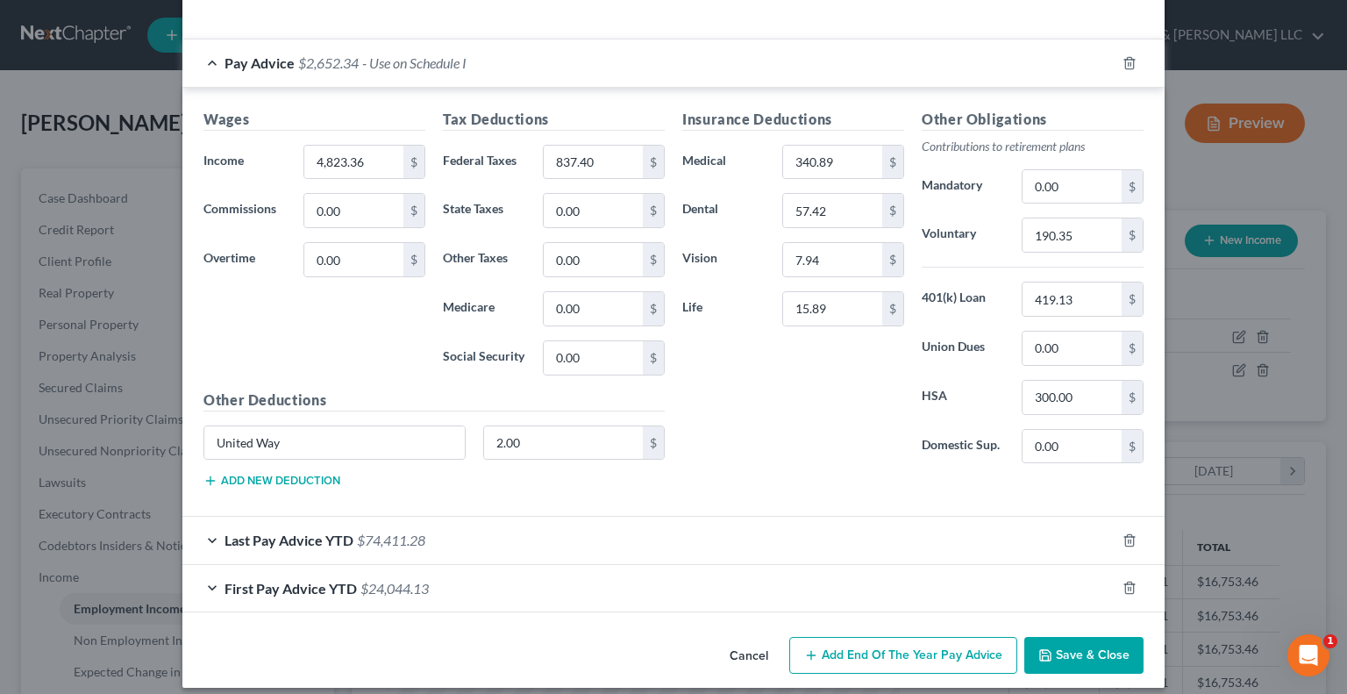
scroll to position [540, 0]
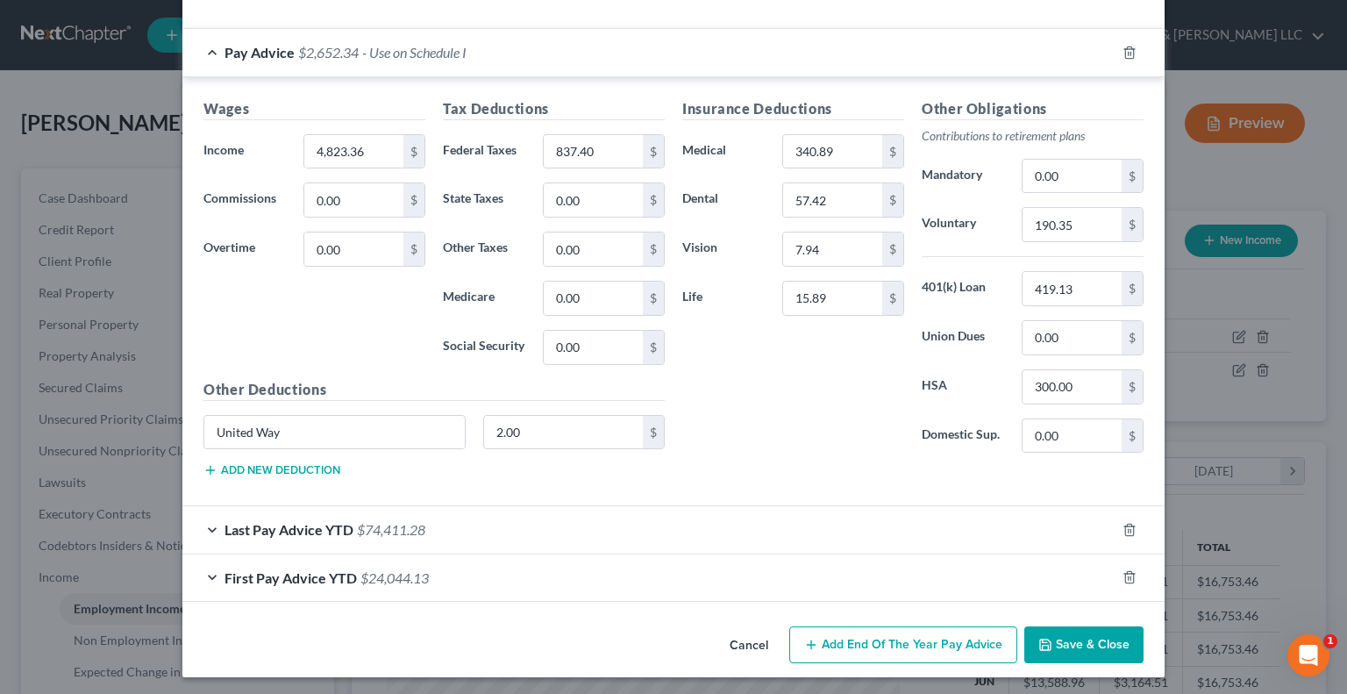
click at [264, 469] on button "Add new deduction" at bounding box center [271, 470] width 137 height 14
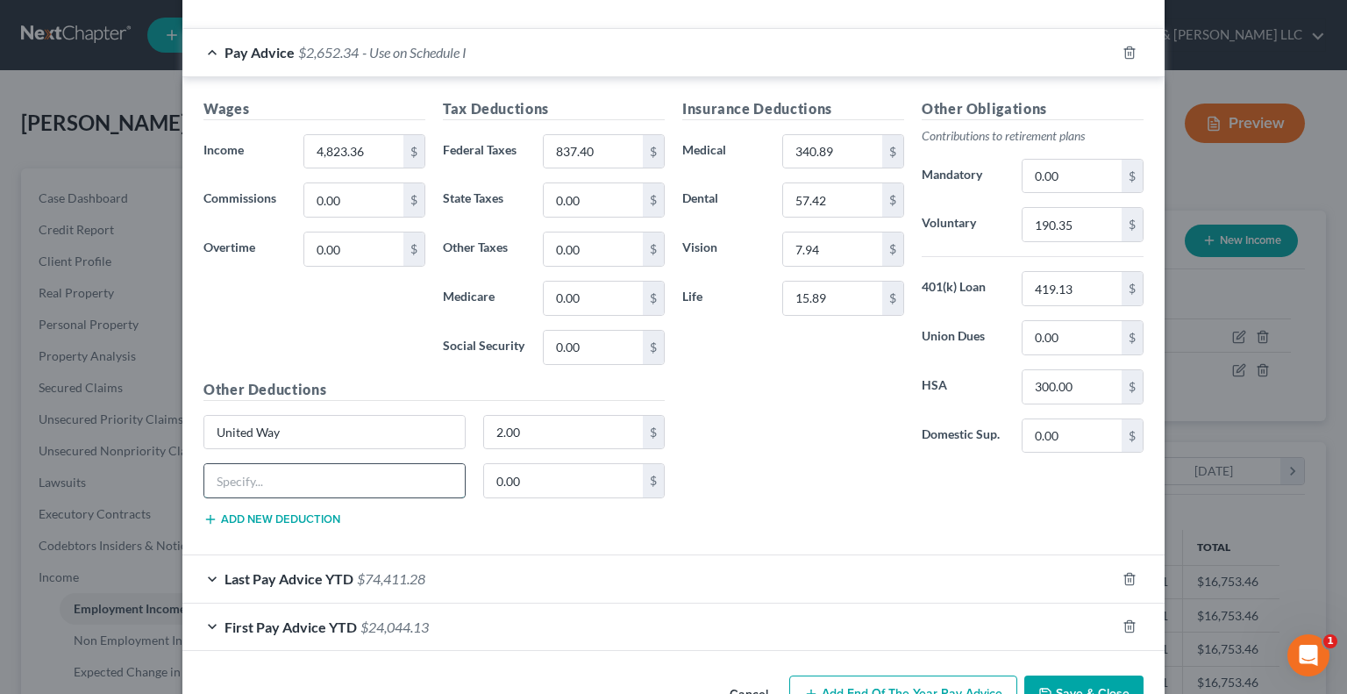
scroll to position [638, 0]
click at [266, 476] on input "text" at bounding box center [334, 480] width 260 height 33
type input "e"
type input "Legal"
type input "7.13"
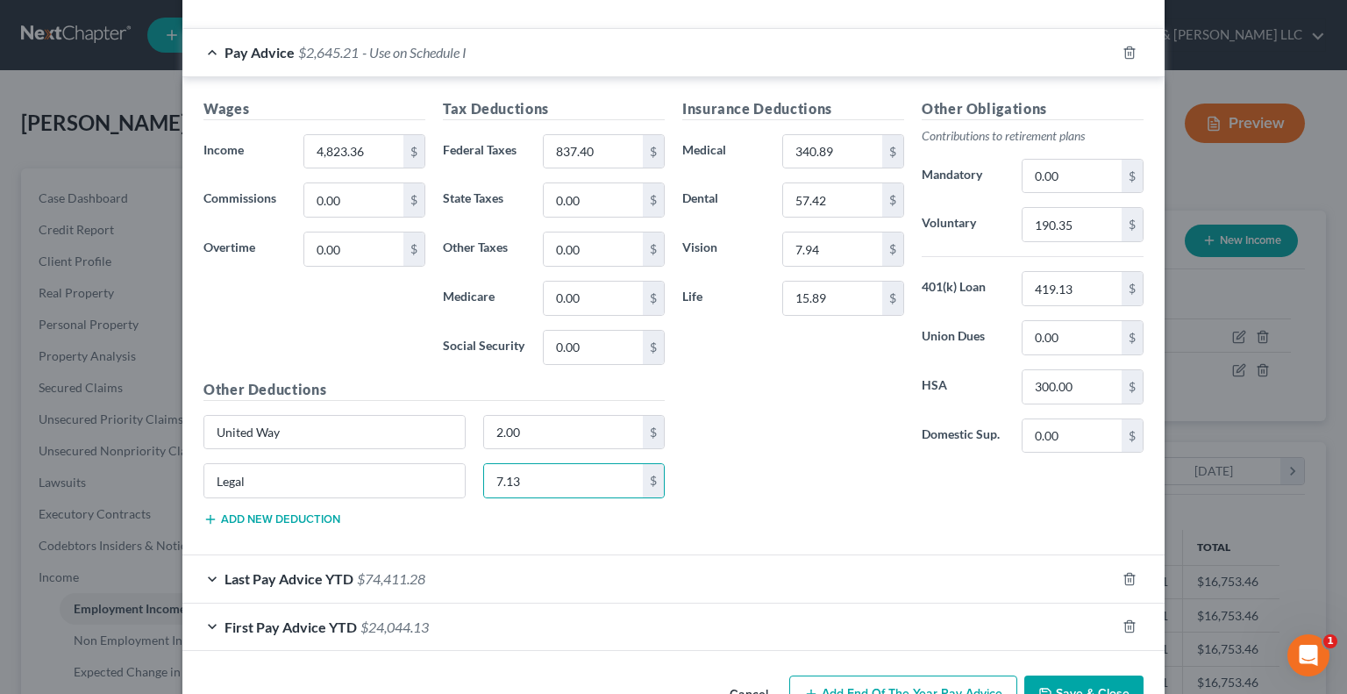
click at [267, 512] on button "Add new deduction" at bounding box center [271, 519] width 137 height 14
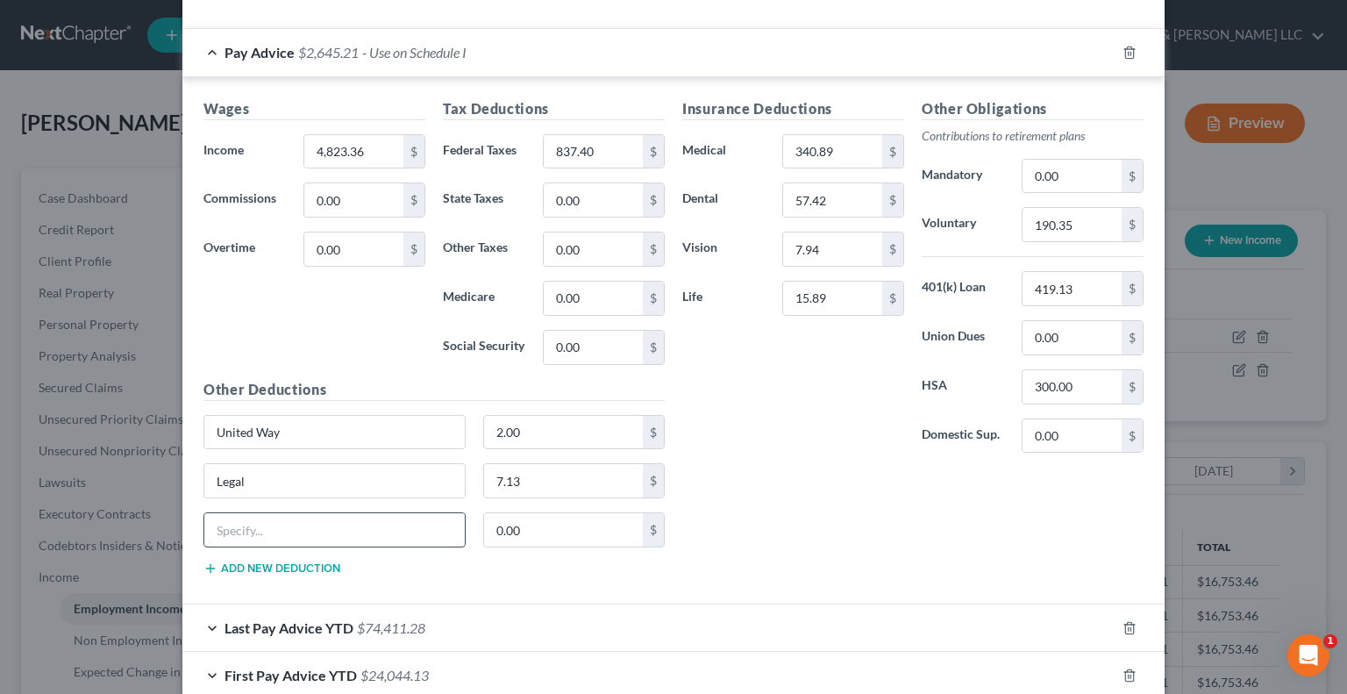
click at [391, 530] on input "text" at bounding box center [334, 529] width 260 height 33
click at [845, 152] on input "340.89" at bounding box center [832, 151] width 99 height 33
click at [835, 134] on div "340.89 $" at bounding box center [843, 151] width 122 height 35
click at [831, 157] on input "340.89" at bounding box center [832, 151] width 99 height 33
type input "353.63"
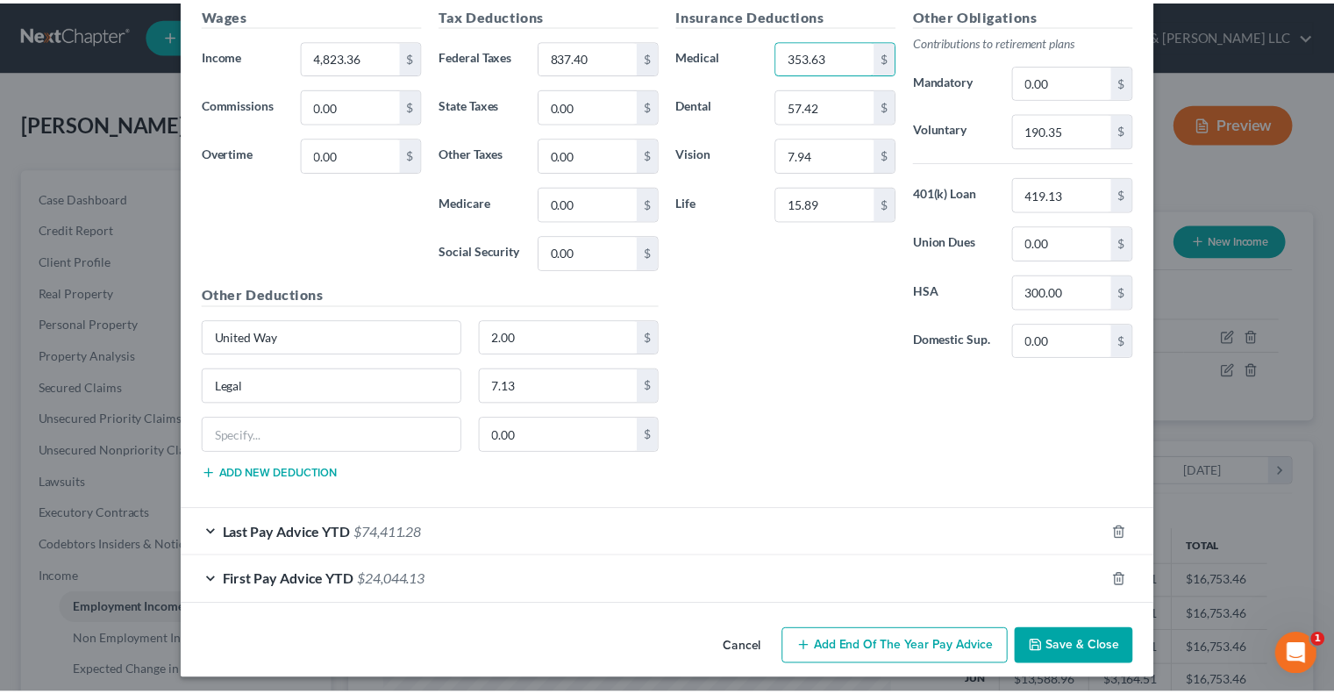
scroll to position [736, 0]
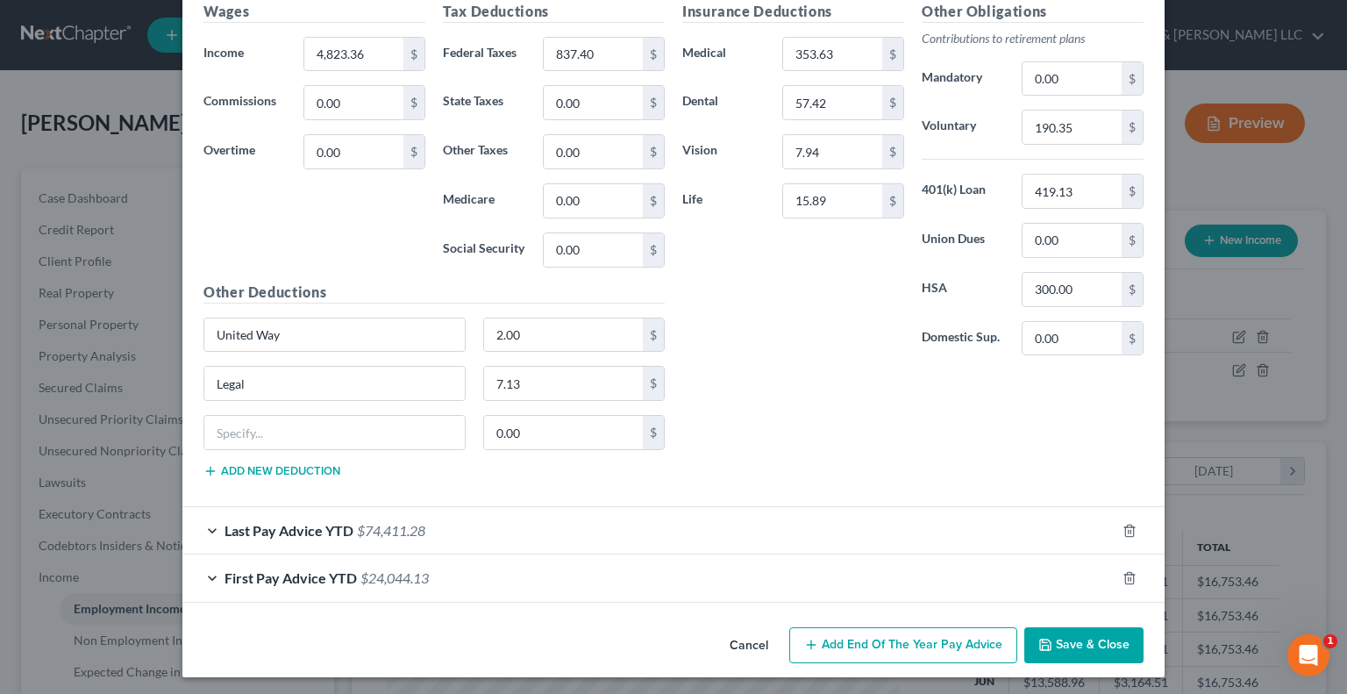
click at [1053, 652] on button "Save & Close" at bounding box center [1083, 645] width 119 height 37
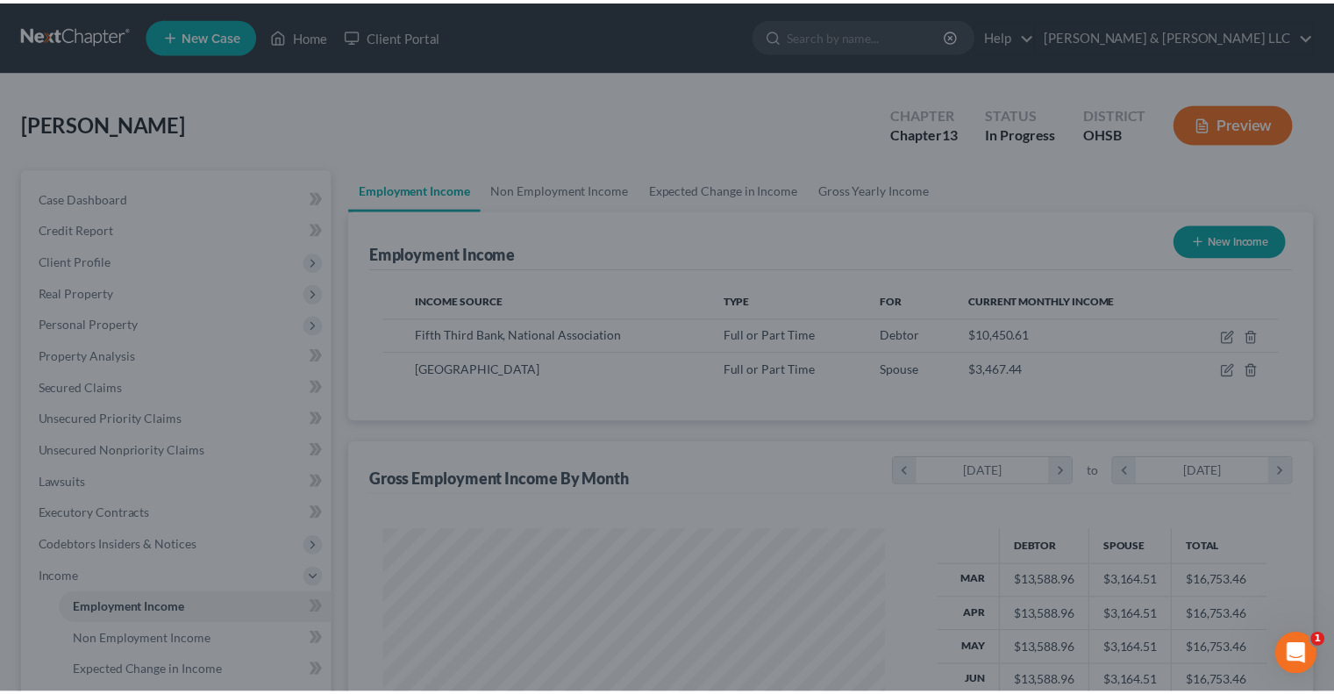
scroll to position [876688, 876458]
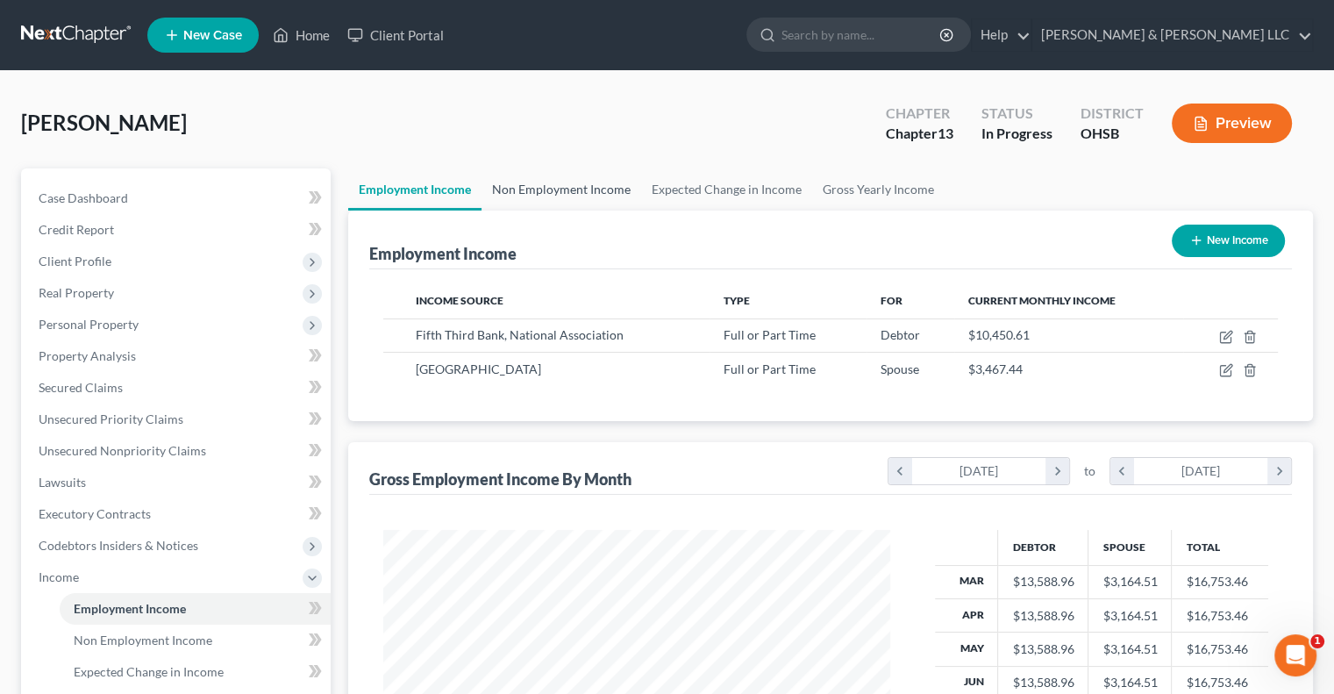
click at [558, 190] on link "Non Employment Income" at bounding box center [561, 189] width 160 height 42
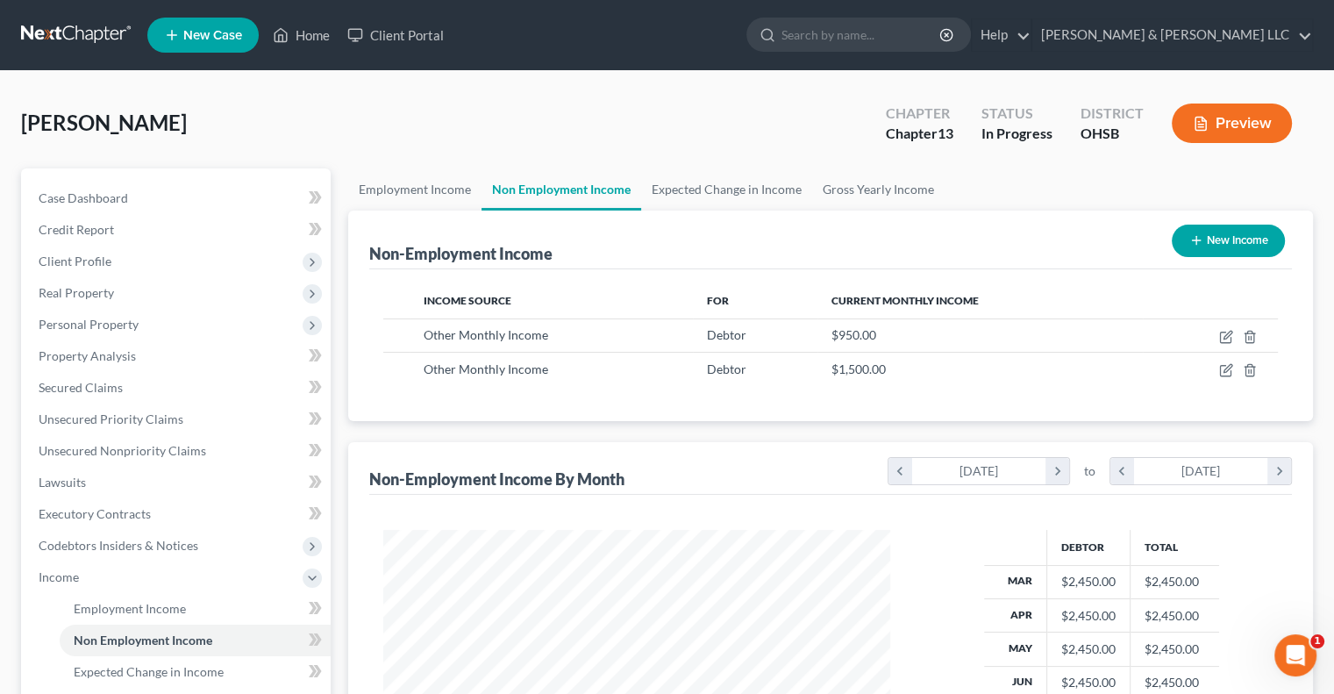
scroll to position [312, 541]
click at [655, 182] on link "Expected Change in Income" at bounding box center [726, 189] width 171 height 42
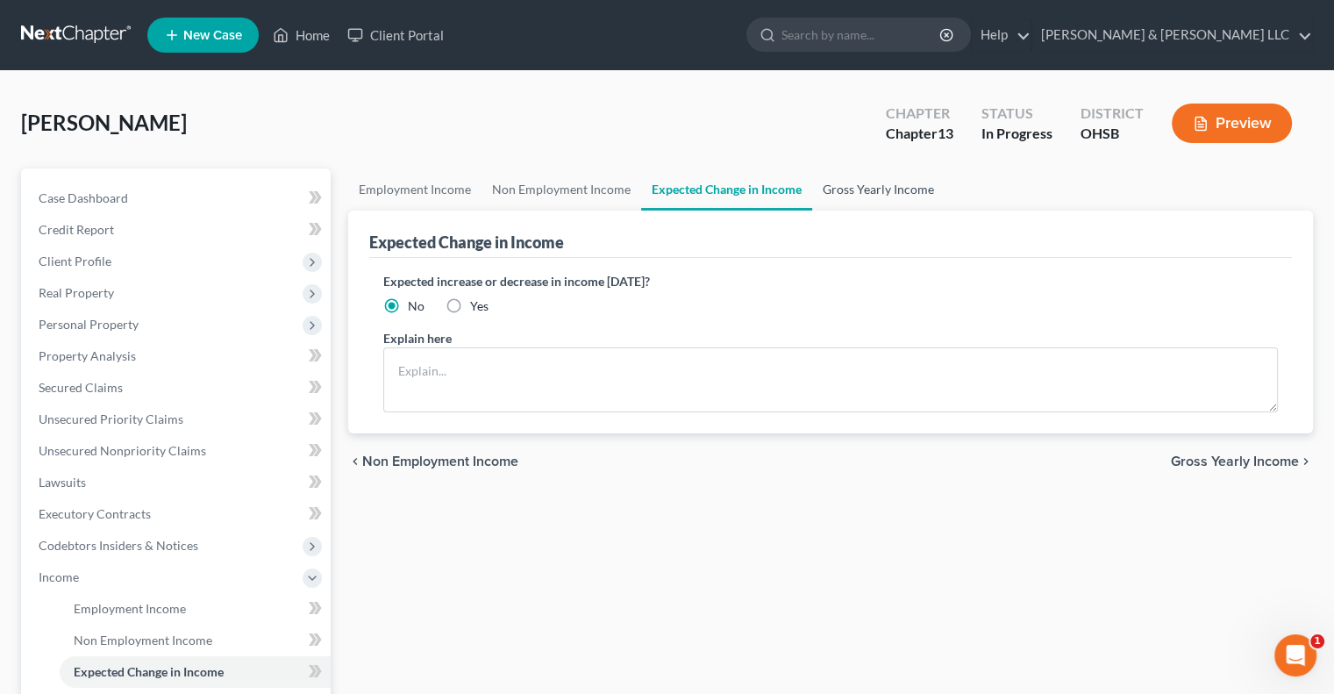
click at [880, 189] on link "Gross Yearly Income" at bounding box center [878, 189] width 132 height 42
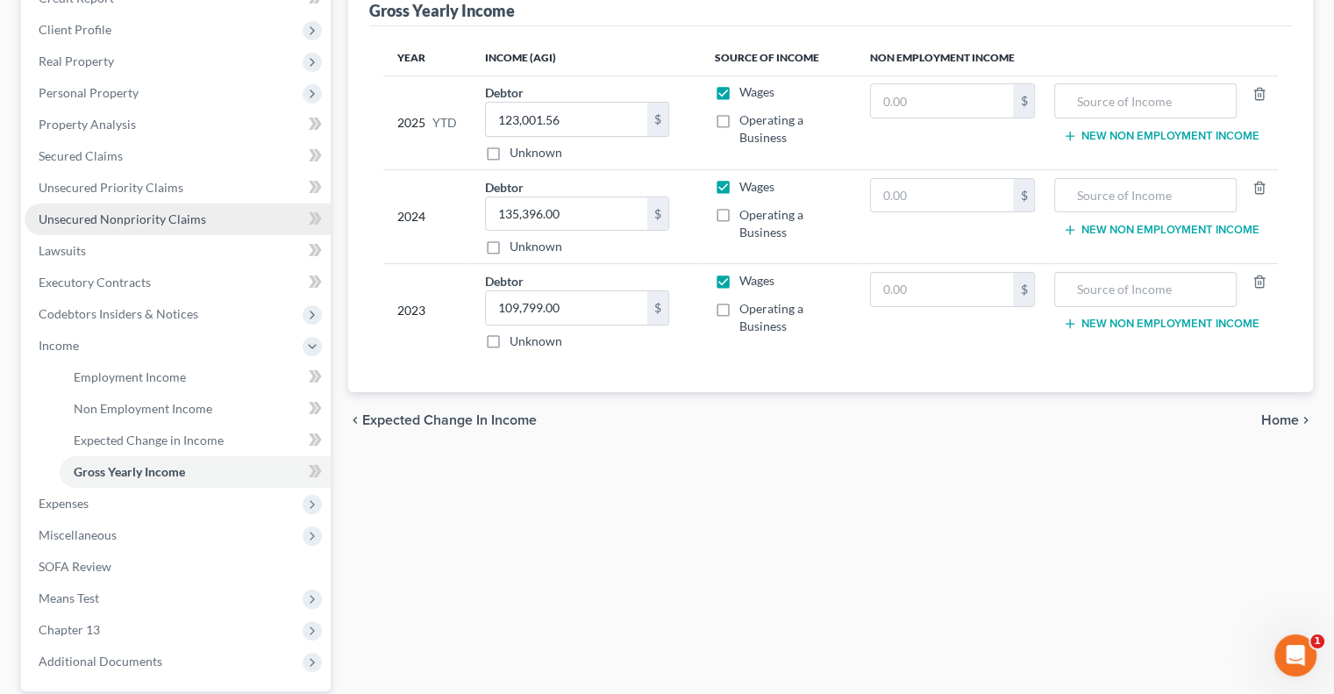
scroll to position [263, 0]
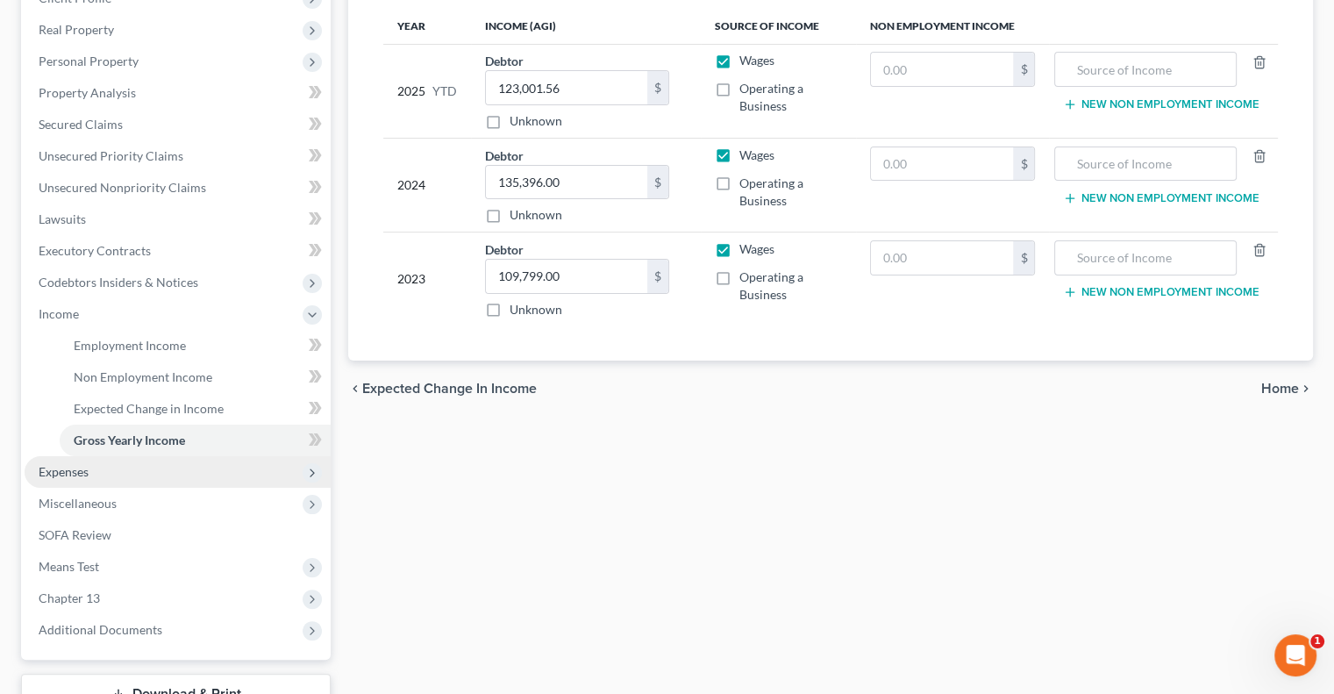
click at [98, 480] on span "Expenses" at bounding box center [178, 472] width 306 height 32
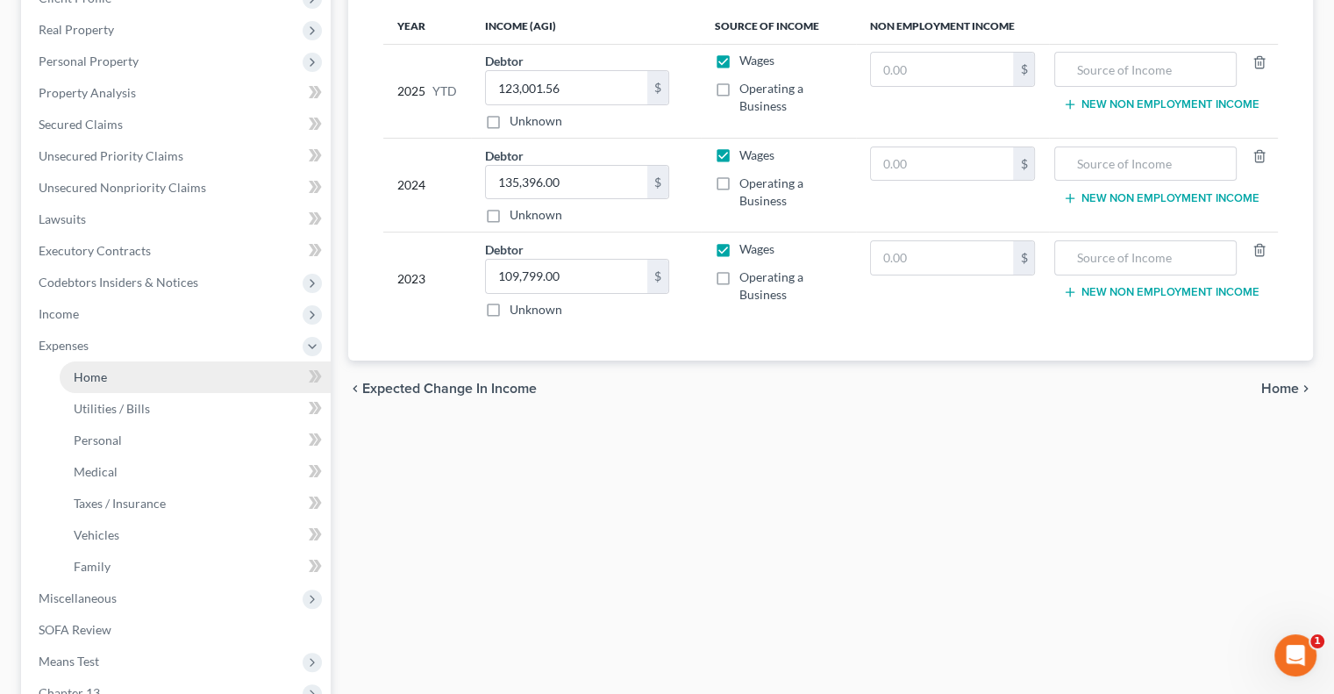
click at [100, 376] on span "Home" at bounding box center [90, 376] width 33 height 15
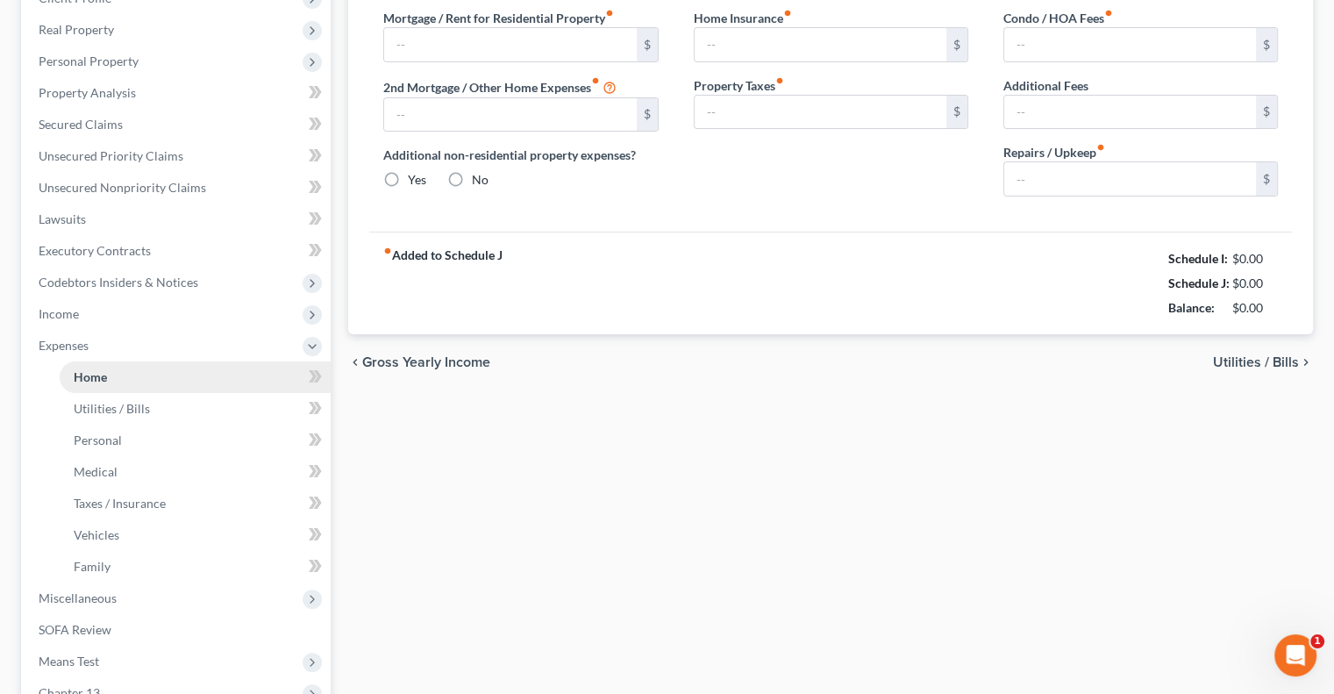
scroll to position [146, 0]
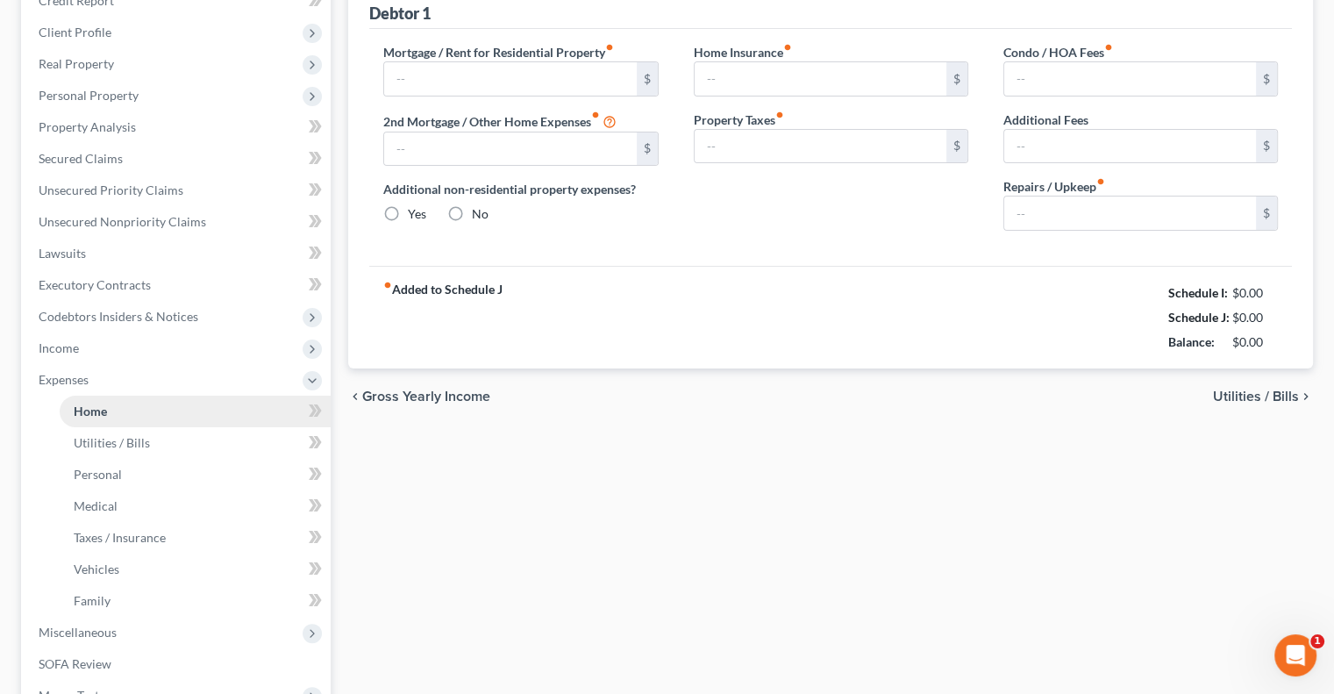
type input "4,139.88"
type input "0.00"
radio input "true"
type input "0.00"
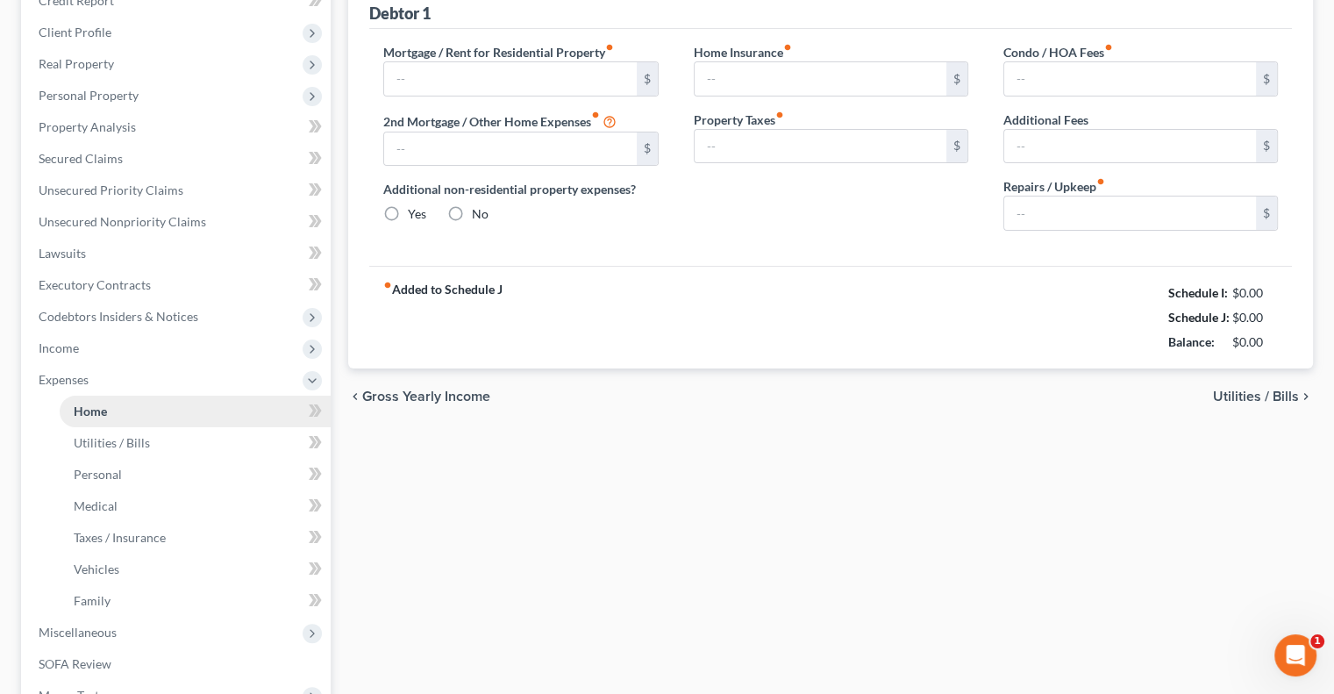
type input "0.00"
type input "100.00"
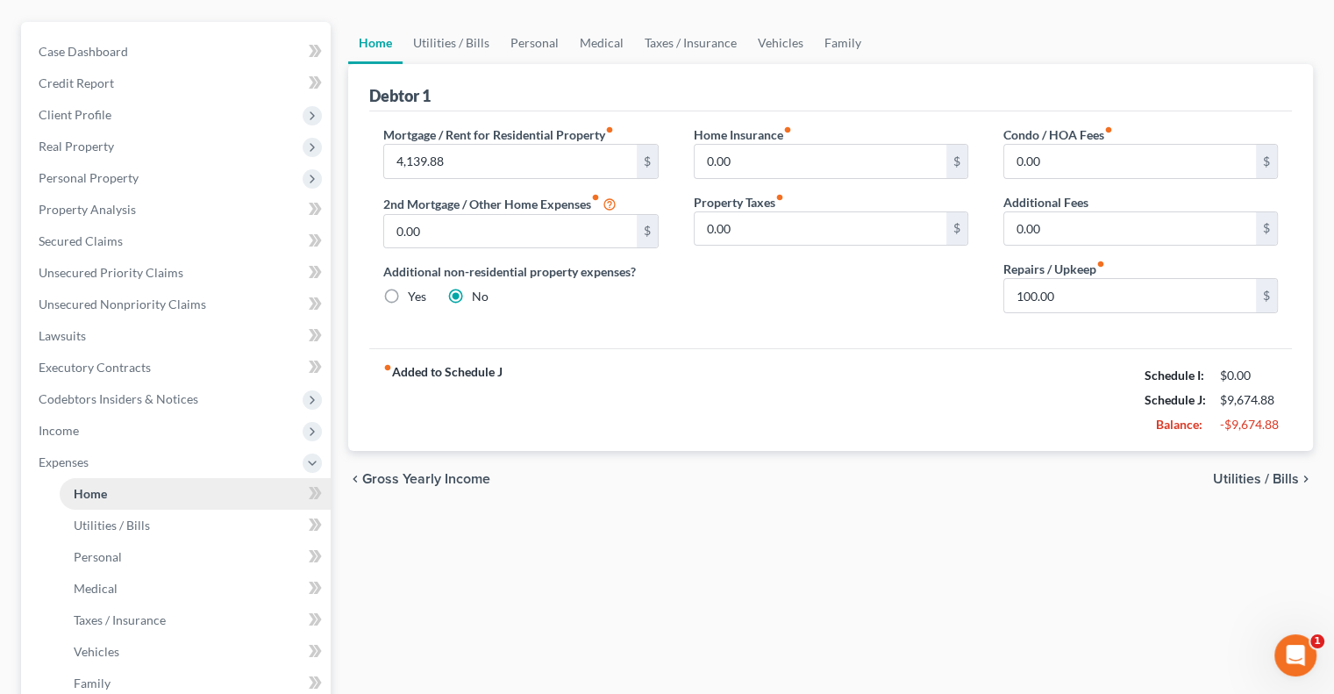
scroll to position [0, 0]
